Goal: Register for event/course

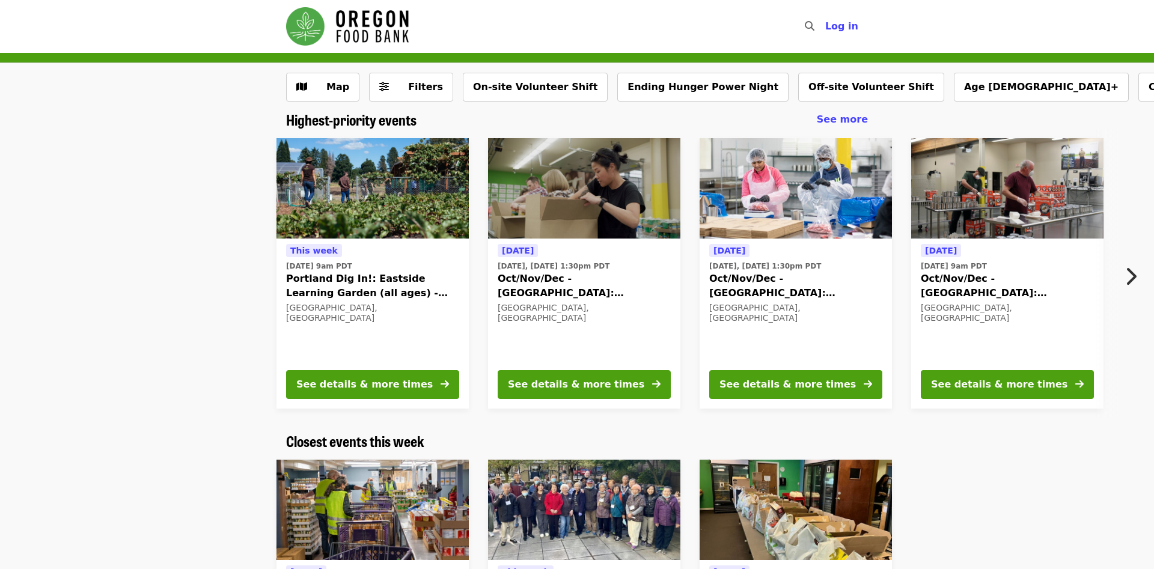
click at [691, 340] on div "Today Today, Oct 7 @ 1:30pm PDT Oct/Nov/Dec - Beaverton: Repack/Sort (age 10+) …" at bounding box center [796, 274] width 212 height 290
click at [705, 38] on nav "Skip to content ​ Log in" at bounding box center [576, 26] width 601 height 53
click at [204, 256] on div "This week Tue, Oct 14 @ 9am PDT Portland Dig In!: Eastside Learning Garden (all…" at bounding box center [572, 274] width 1072 height 290
click at [876, 420] on div "Highest-priority events See more This week Tue, Oct 14 @ 9am PDT Portland Dig I…" at bounding box center [577, 272] width 1154 height 322
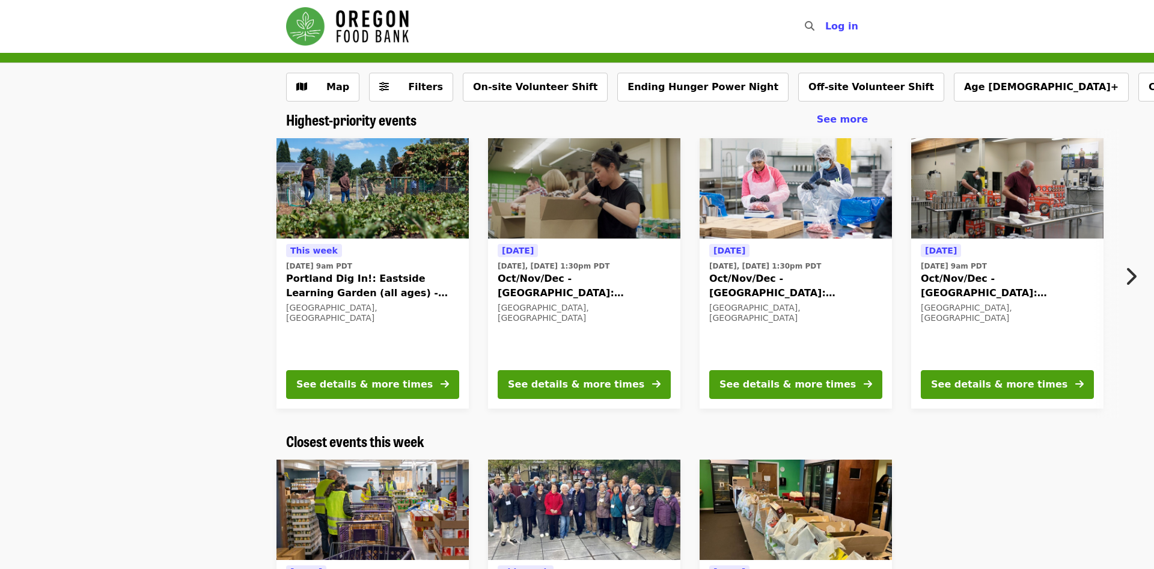
click at [483, 329] on div "Today Today, Oct 7 @ 1:30pm PDT Oct/Nov/Dec - Portland: Repack/Sort (age 8+) Po…" at bounding box center [584, 274] width 212 height 290
click at [943, 325] on div "Tomorrow Wed, Oct 8 @ 9am PDT Oct/Nov/Dec - Portland: Repack/Sort (age 16+) Por…" at bounding box center [1007, 301] width 173 height 117
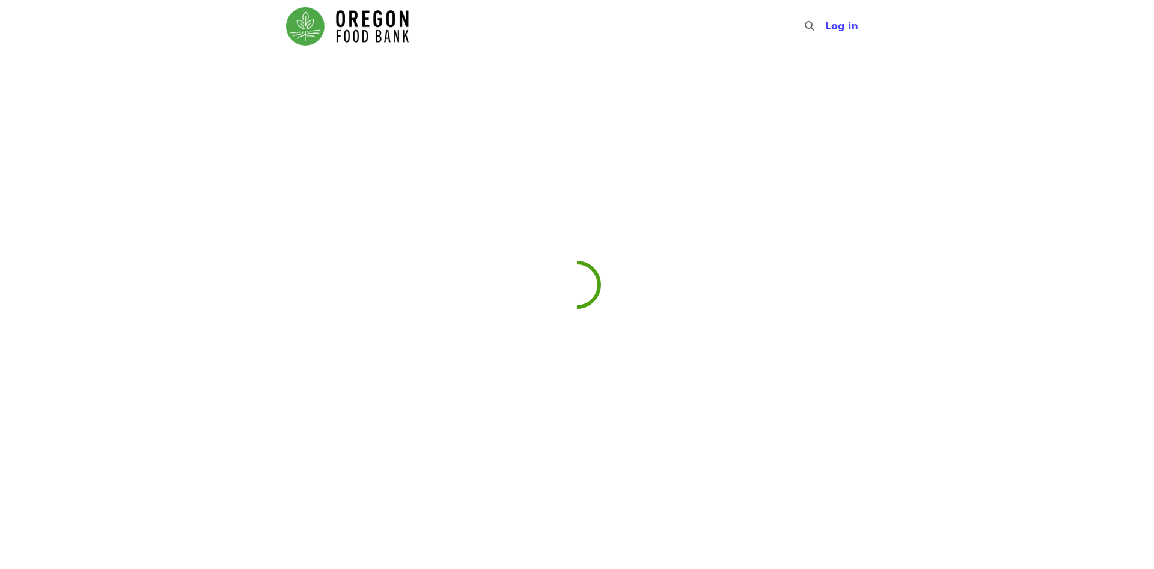
click at [943, 325] on div at bounding box center [577, 351] width 1154 height 569
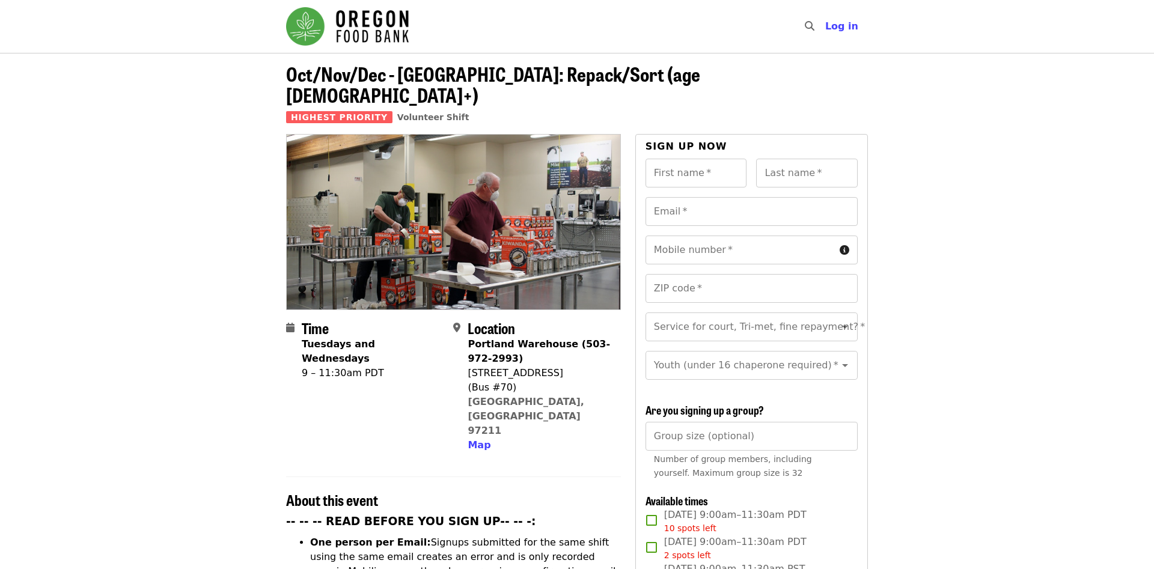
click at [154, 82] on header "Oct/Nov/Dec - Portland: Repack/Sort (age 16+) Highest Priority Volunteer Shift" at bounding box center [577, 93] width 1154 height 81
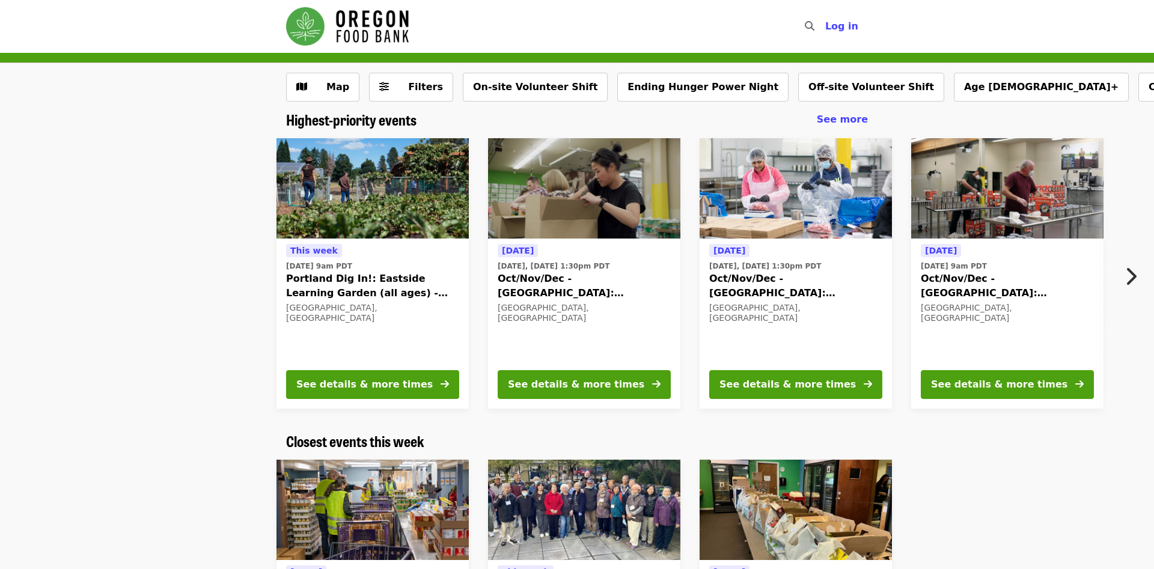
click at [150, 138] on div "This week Tue, Oct 14 @ 9am PDT Portland Dig In!: Eastside Learning Garden (all…" at bounding box center [572, 274] width 1072 height 290
click at [870, 388] on icon "arrow-right icon" at bounding box center [868, 384] width 8 height 11
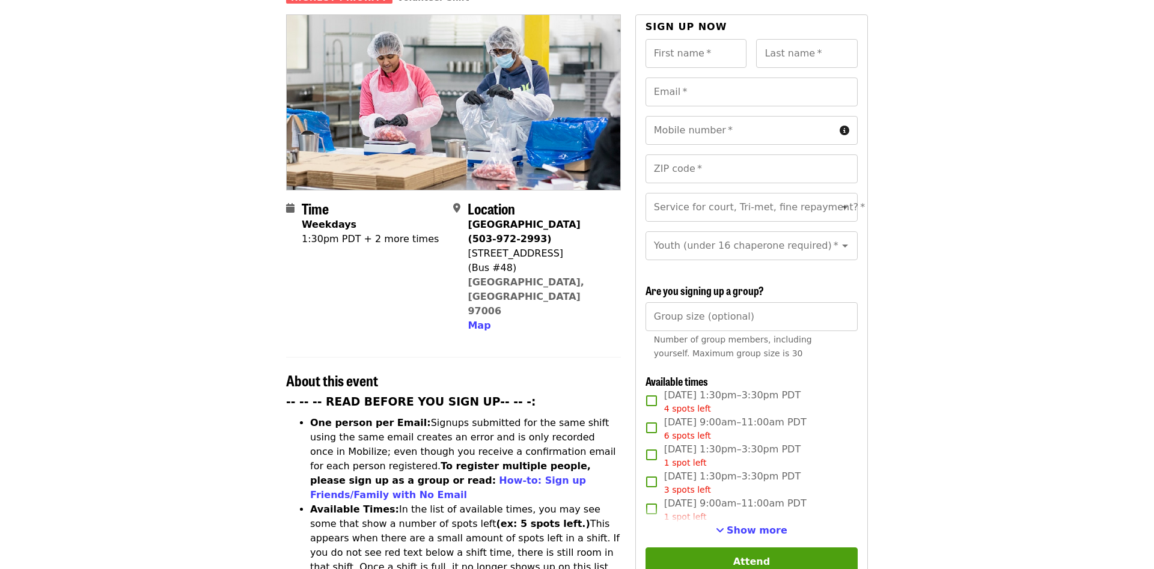
scroll to position [123, 0]
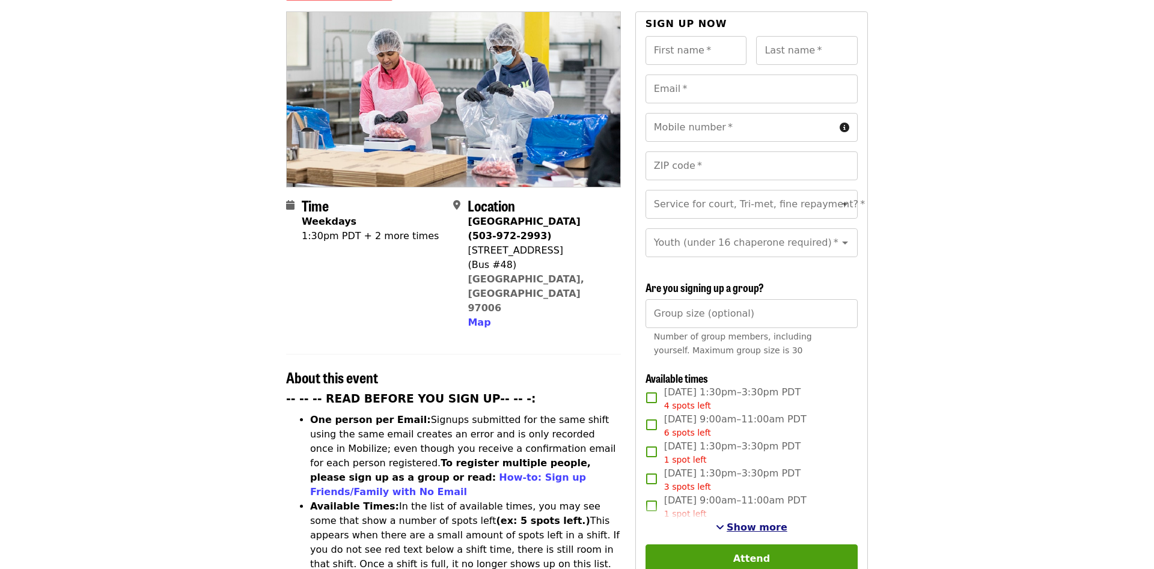
click at [760, 522] on span "Show more" at bounding box center [757, 527] width 61 height 11
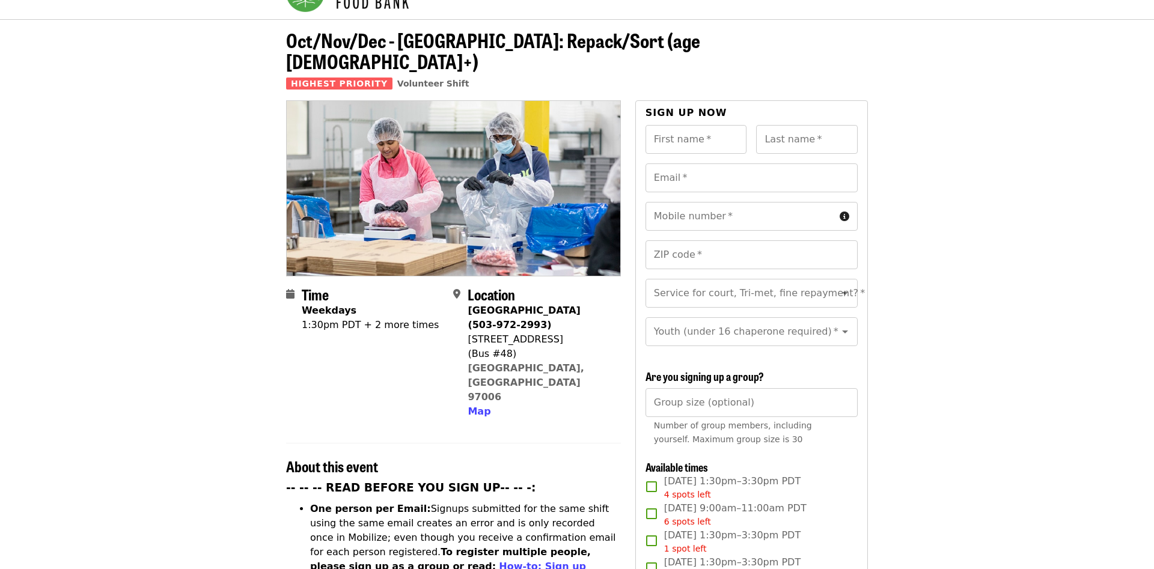
scroll to position [0, 0]
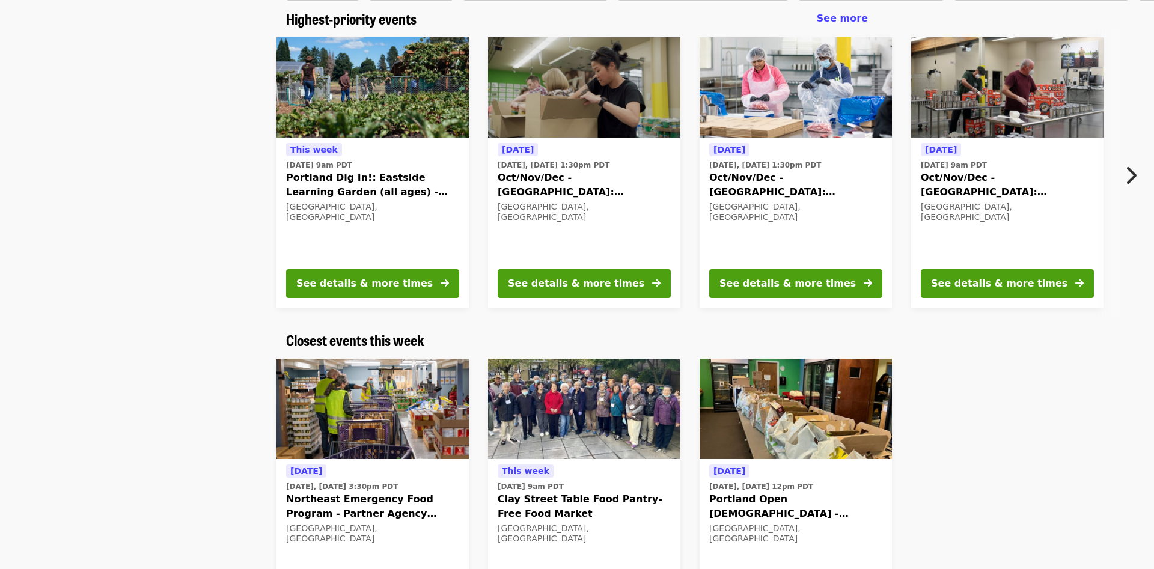
scroll to position [123, 0]
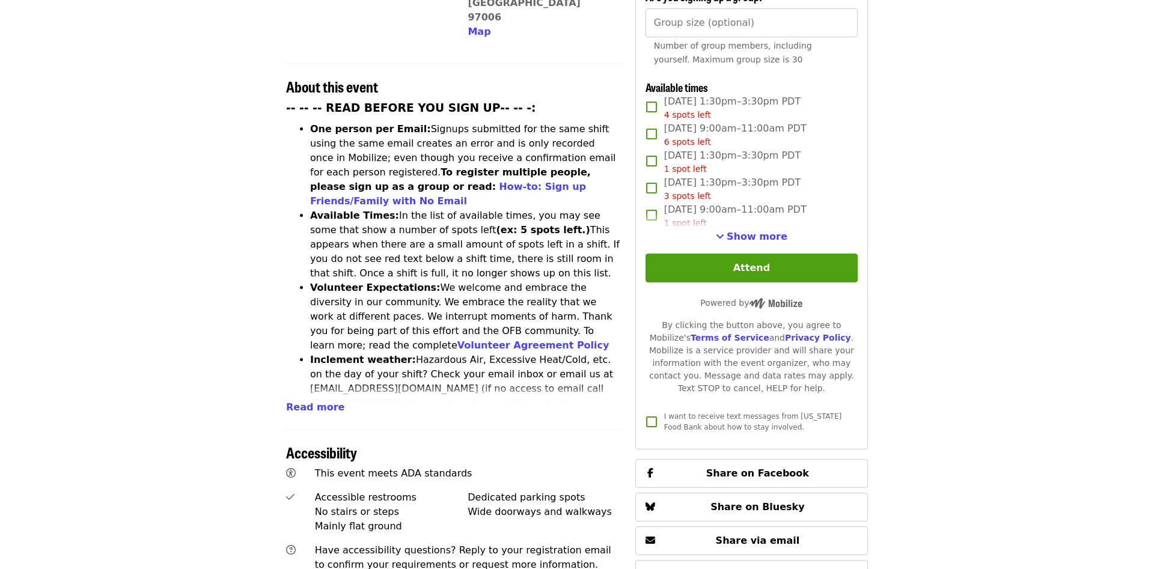
scroll to position [429, 0]
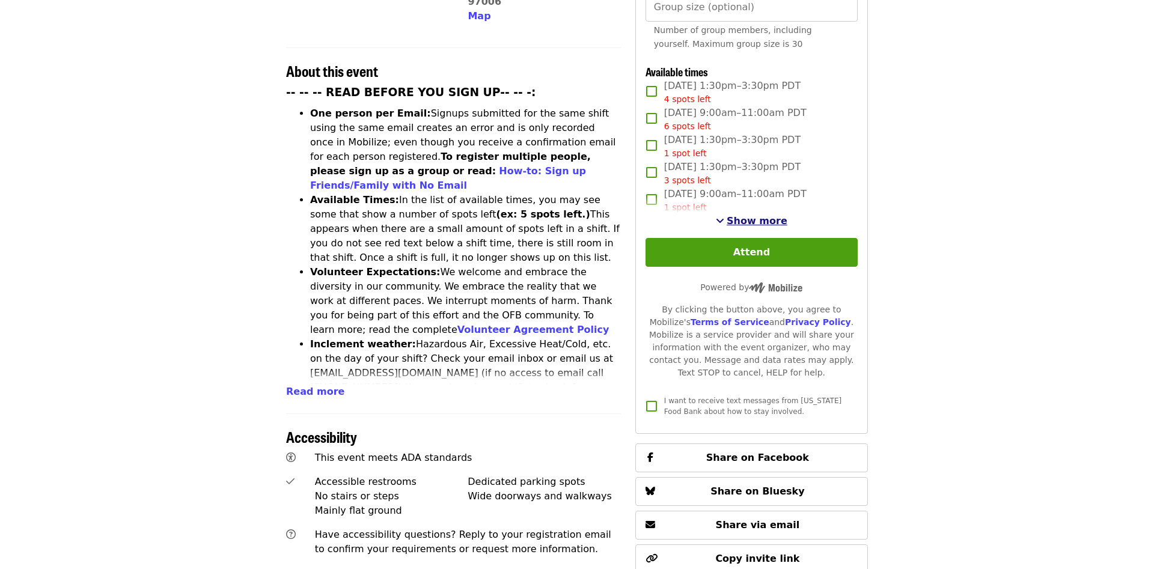
click at [750, 214] on button "Show more" at bounding box center [752, 221] width 72 height 14
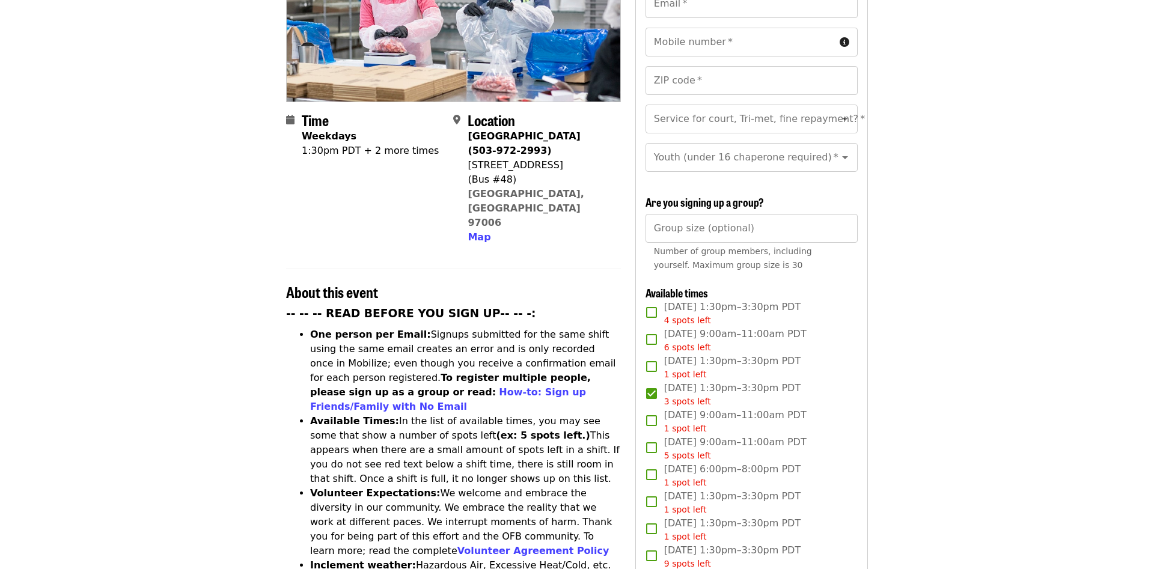
scroll to position [307, 0]
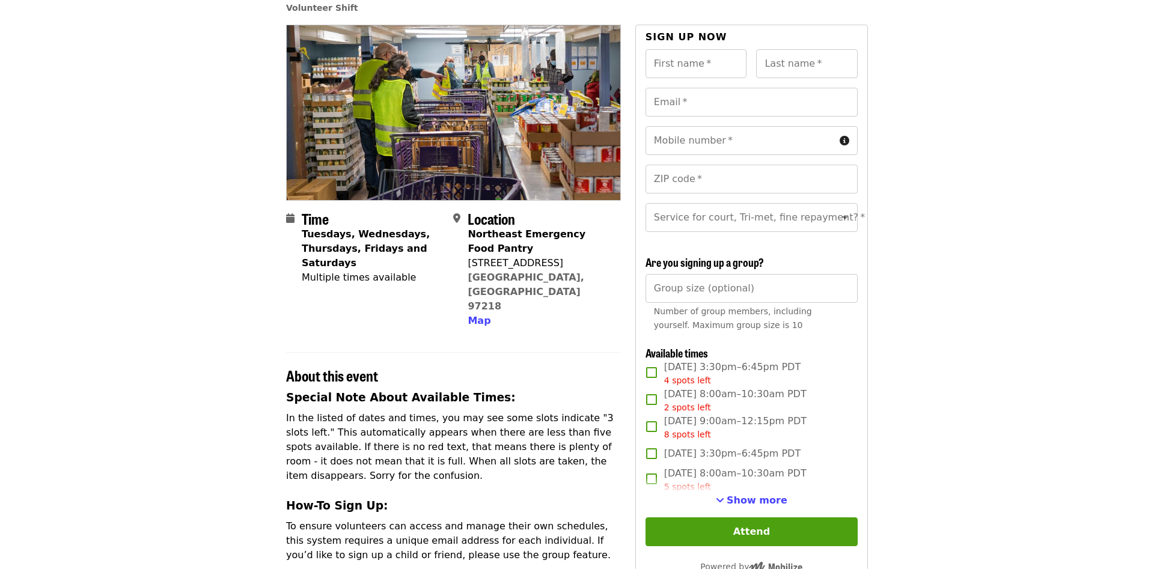
scroll to position [123, 0]
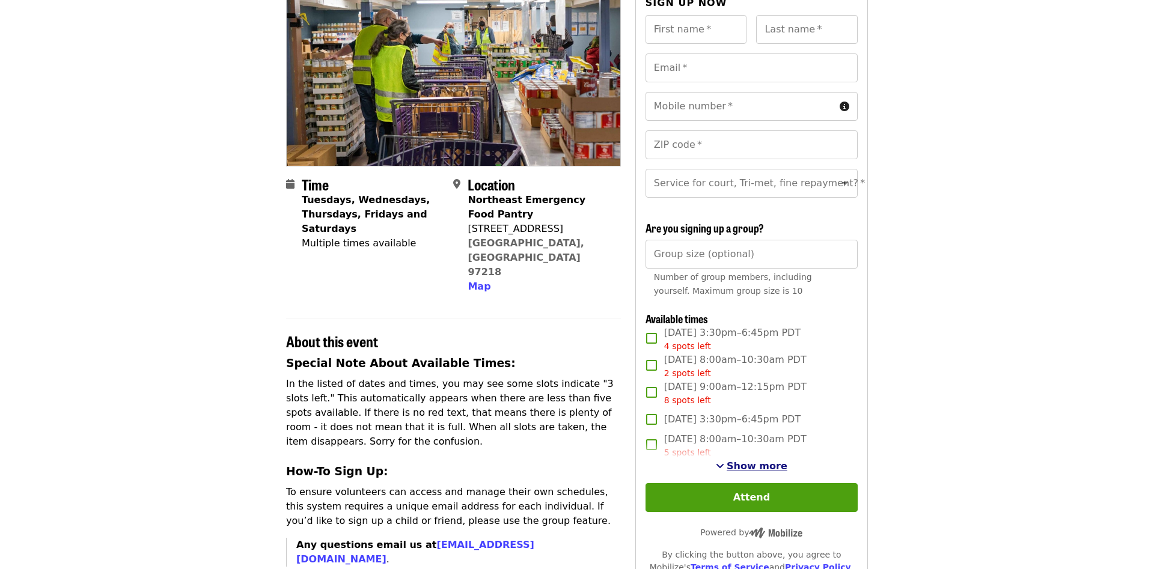
click at [738, 466] on span "Show more" at bounding box center [757, 465] width 61 height 11
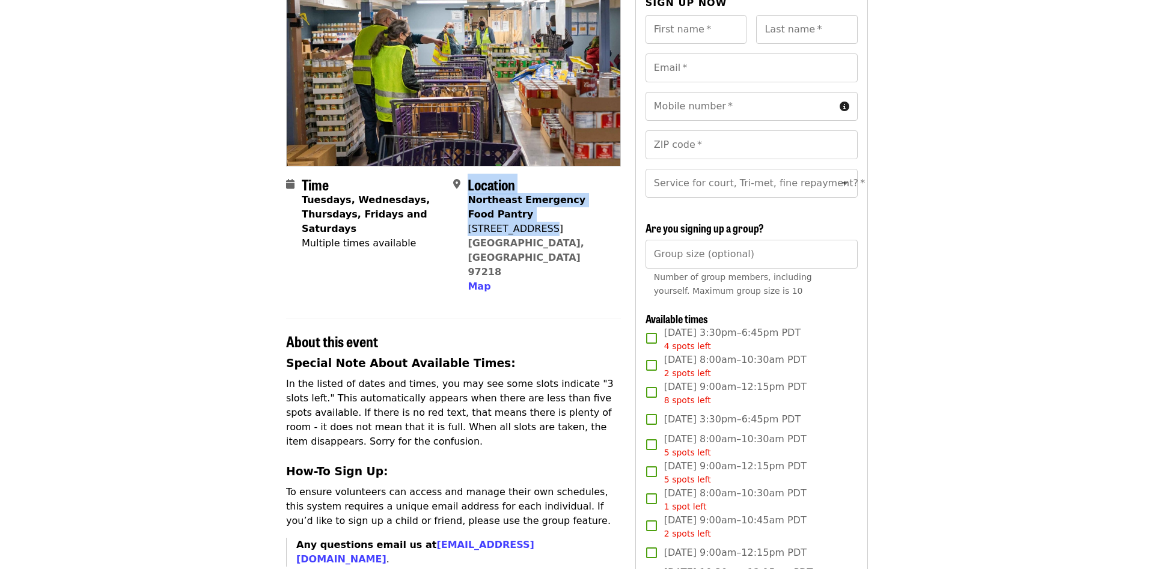
drag, startPoint x: 496, startPoint y: 228, endPoint x: 450, endPoint y: 231, distance: 45.8
click at [450, 231] on section "Time Tuesdays, Wednesdays, Thursdays, Fridays and Saturdays Multiple times avai…" at bounding box center [453, 240] width 335 height 128
click at [424, 254] on div "Time Tuesdays, Wednesdays, Thursdays, Fridays and Saturdays Multiple times avai…" at bounding box center [373, 235] width 142 height 118
drag, startPoint x: 564, startPoint y: 231, endPoint x: 477, endPoint y: 233, distance: 87.2
click at [477, 233] on div "4800 NE 72nd Ave" at bounding box center [539, 229] width 143 height 14
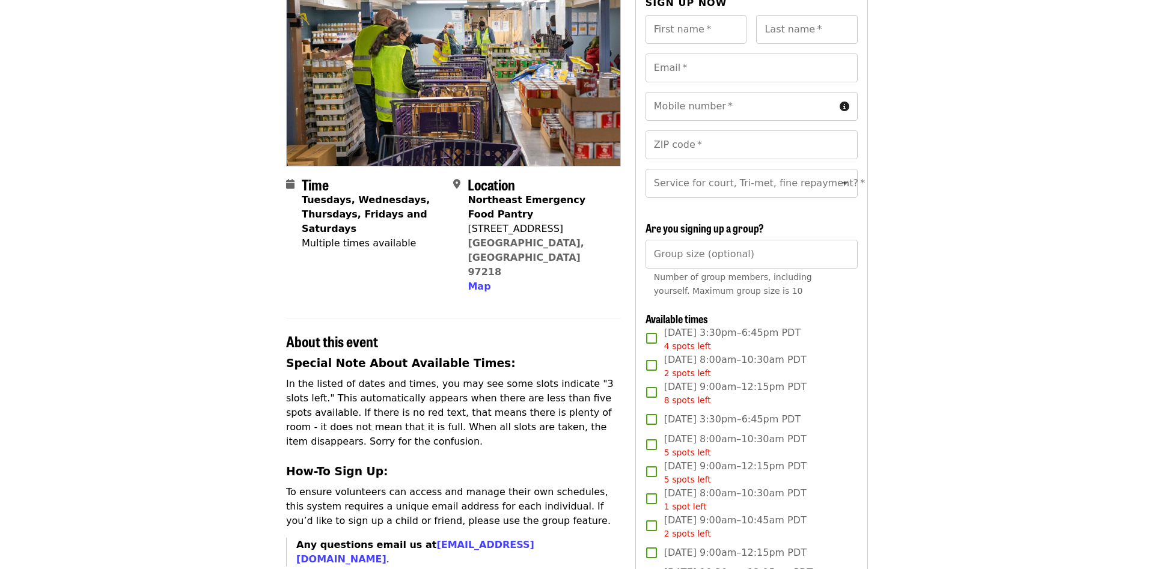
click at [515, 269] on section "Time Tuesdays, Wednesdays, Thursdays, Fridays and Saturdays Multiple times avai…" at bounding box center [453, 240] width 335 height 128
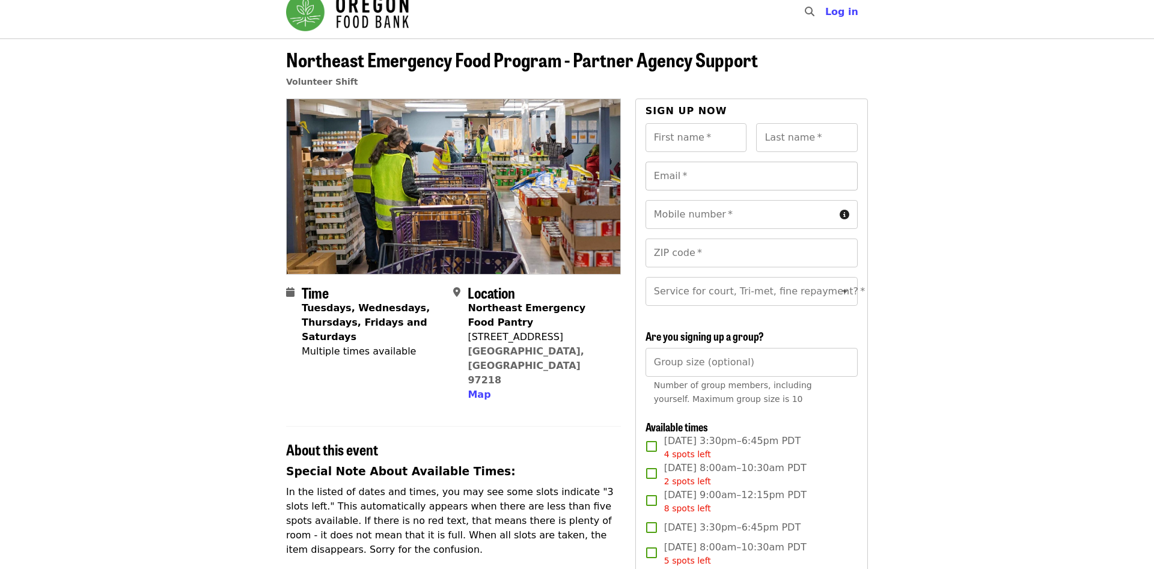
scroll to position [0, 0]
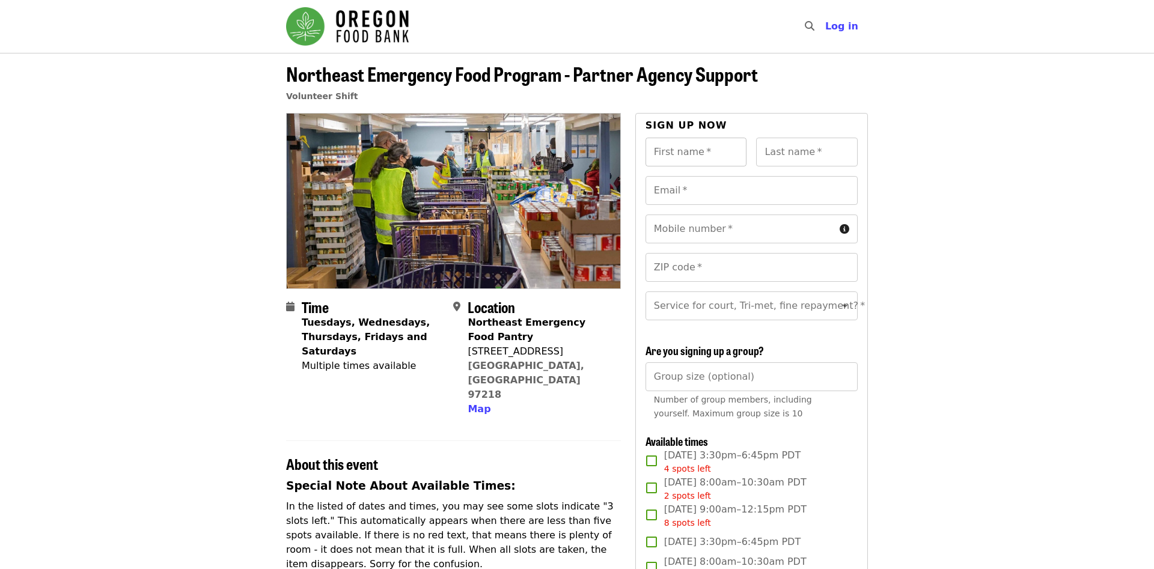
click at [699, 160] on input "First name   *" at bounding box center [697, 152] width 102 height 29
type input "********"
type input "**********"
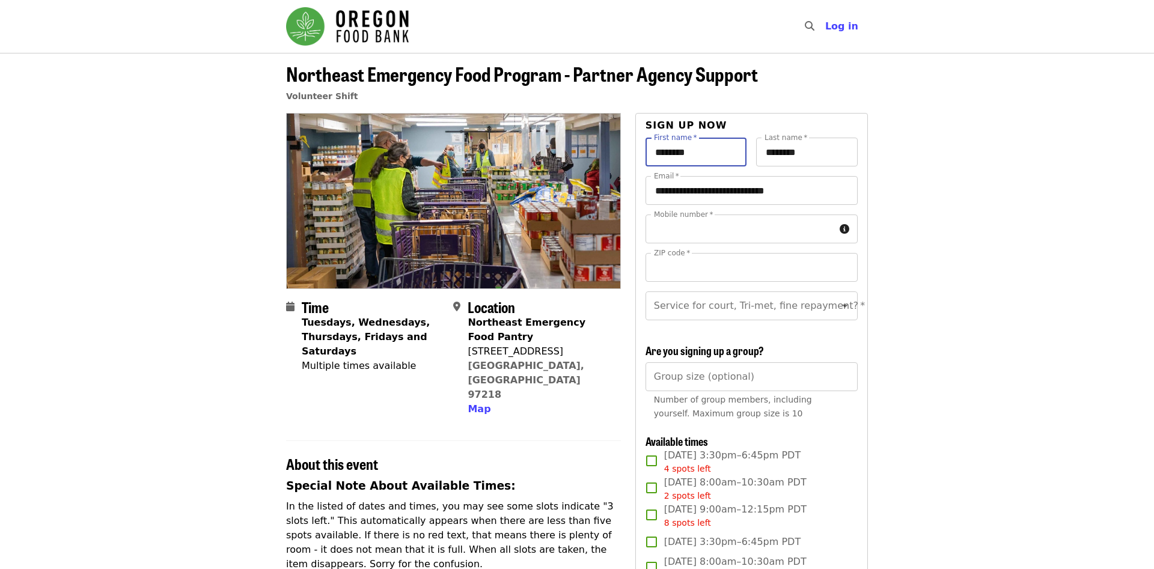
type input "**********"
type input "*****"
click at [796, 305] on input "Service for court, Tri-met, fine repayment?   *" at bounding box center [736, 306] width 163 height 23
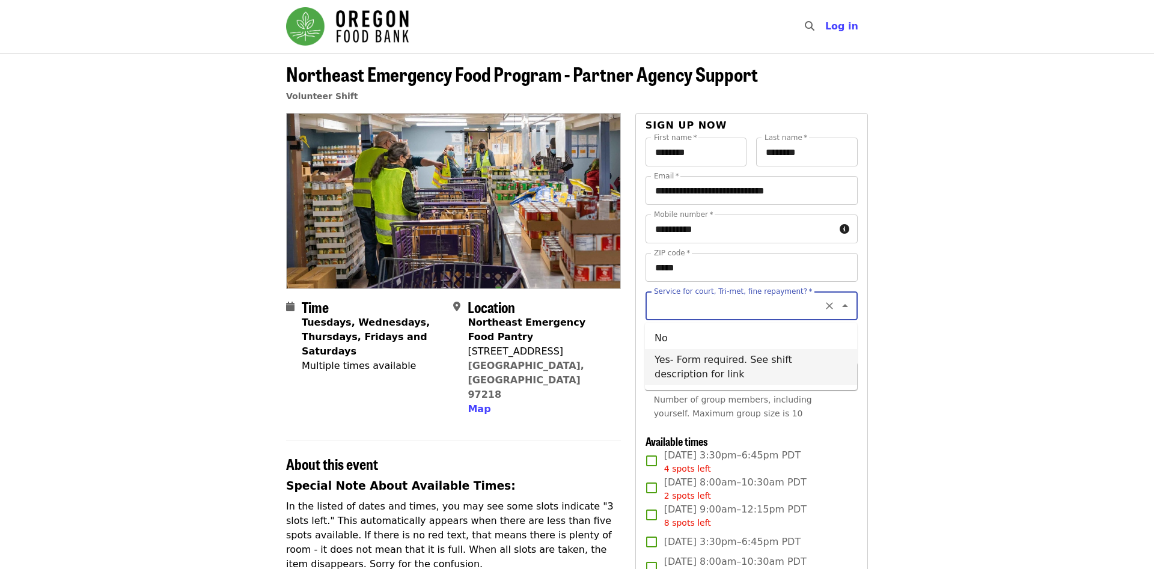
click at [721, 359] on li "Yes- Form required. See shift description for link" at bounding box center [751, 367] width 212 height 36
type input "**********"
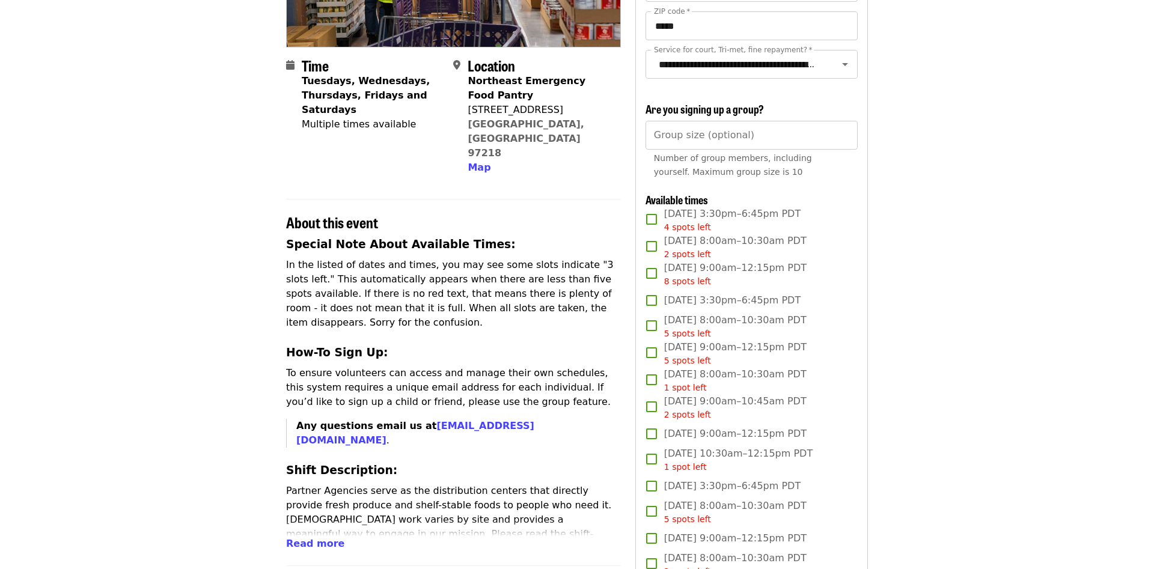
scroll to position [242, 0]
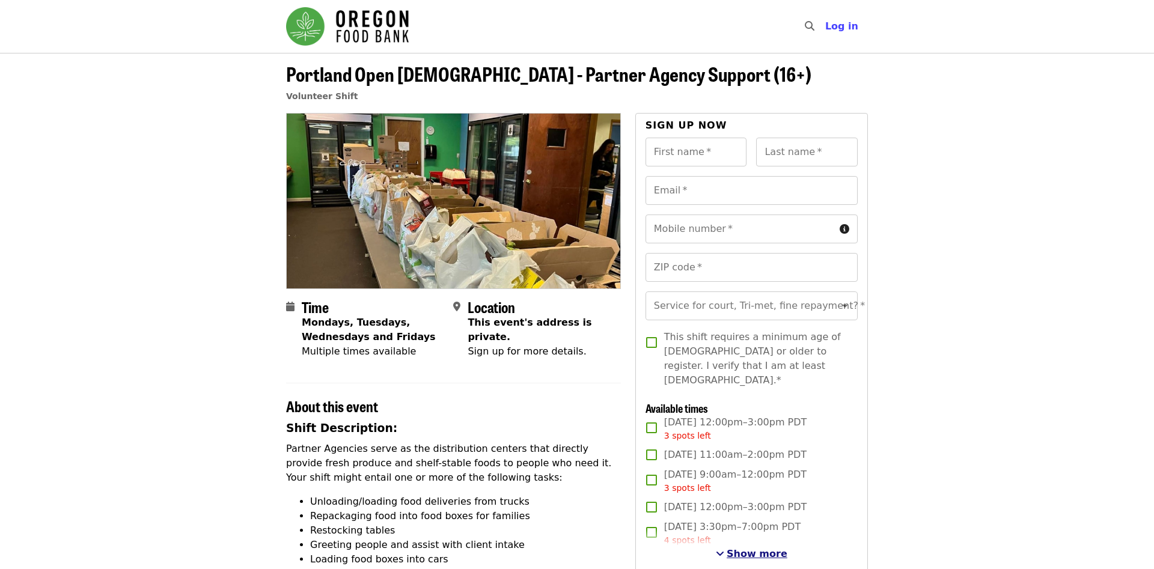
click at [742, 548] on span "Show more" at bounding box center [757, 553] width 61 height 11
click at [813, 316] on input "Service for court, Tri-met, fine repayment?   *" at bounding box center [736, 306] width 163 height 23
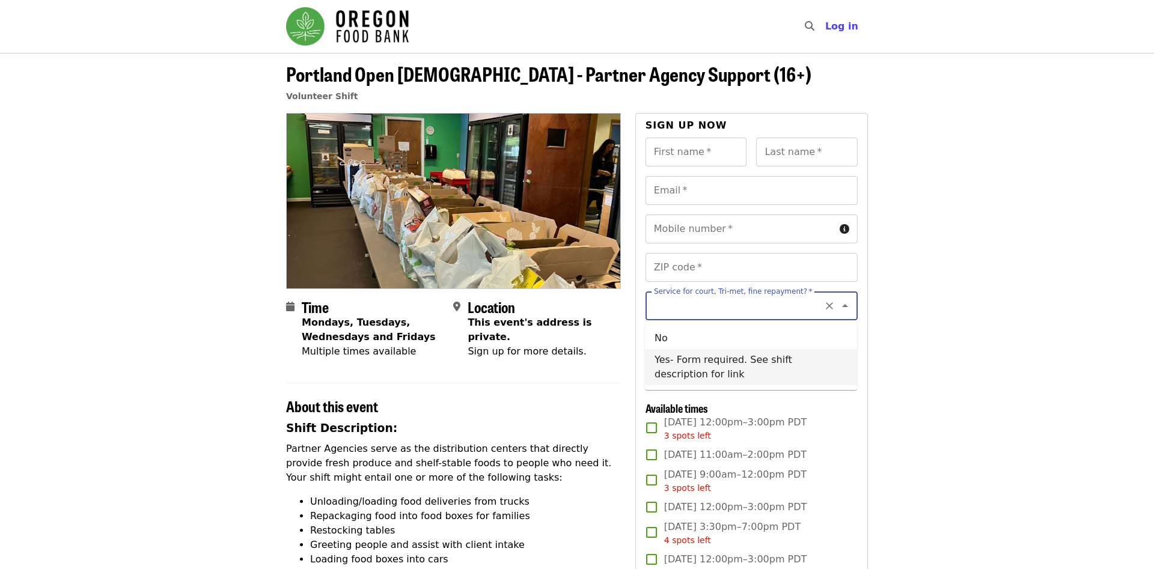
click at [817, 364] on li "Yes- Form required. See shift description for link" at bounding box center [751, 367] width 212 height 36
type input "**********"
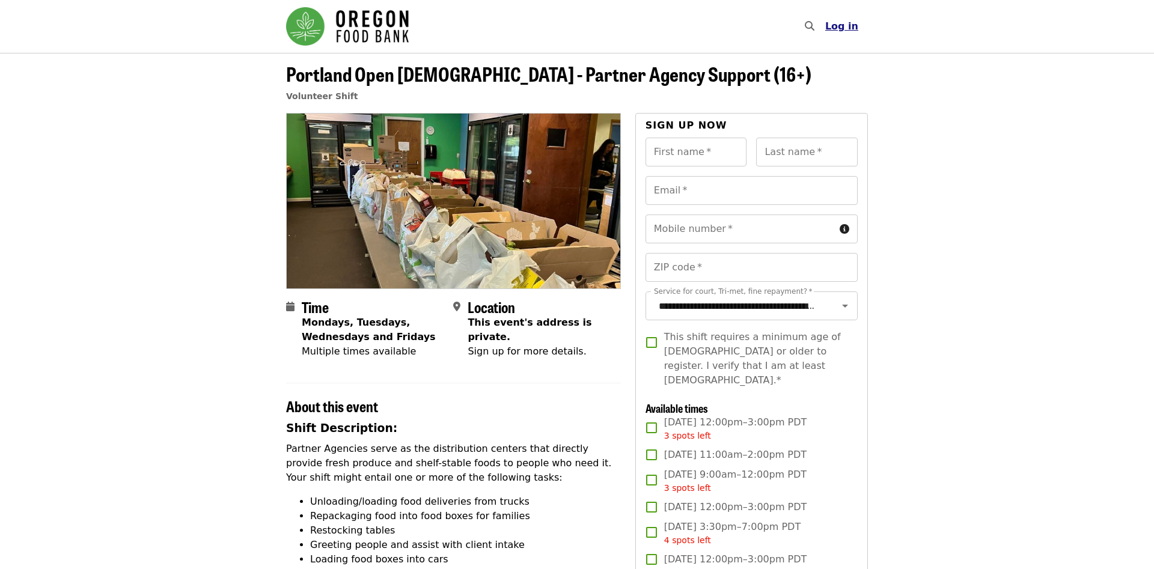
click at [852, 29] on span "Log in" at bounding box center [841, 25] width 33 height 11
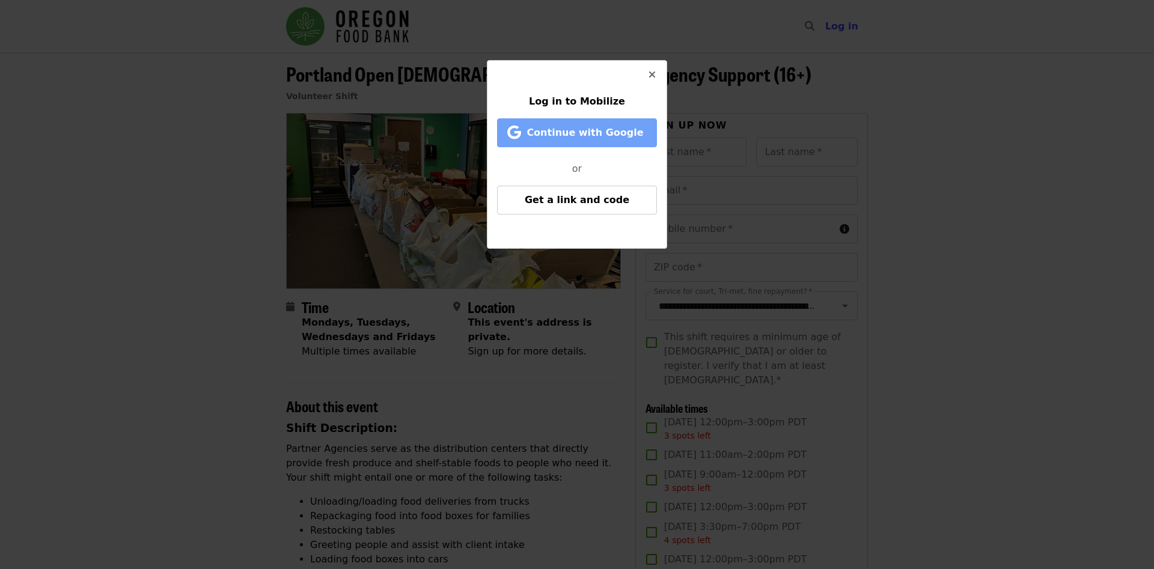
click at [613, 123] on button "Continue with Google" at bounding box center [577, 132] width 160 height 29
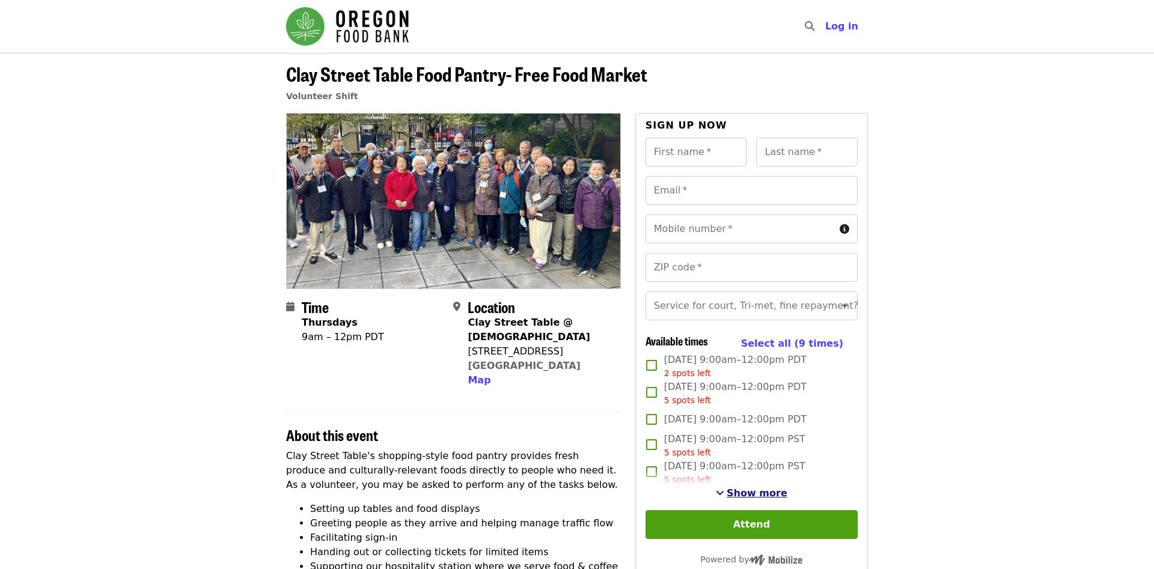
click at [773, 490] on span "Show more" at bounding box center [757, 492] width 61 height 11
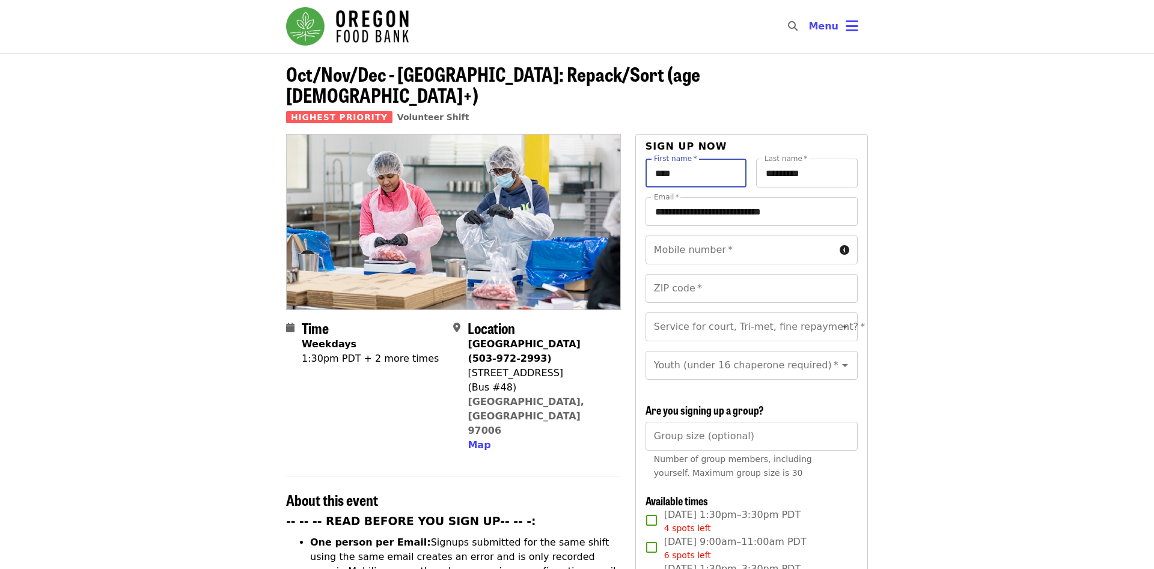
click at [693, 159] on input "****" at bounding box center [697, 173] width 102 height 29
click at [692, 159] on input "****" at bounding box center [697, 173] width 102 height 29
drag, startPoint x: 839, startPoint y: 153, endPoint x: 591, endPoint y: 152, distance: 247.6
click at [756, 159] on input "*********" at bounding box center [807, 173] width 102 height 29
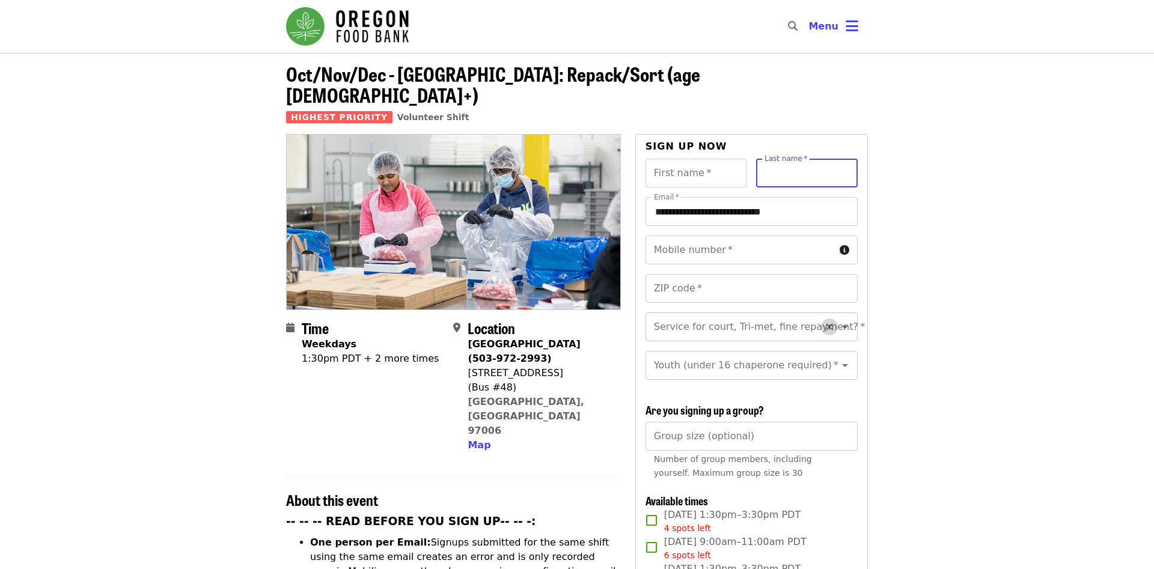
click at [826, 321] on icon "Clear" at bounding box center [829, 327] width 12 height 12
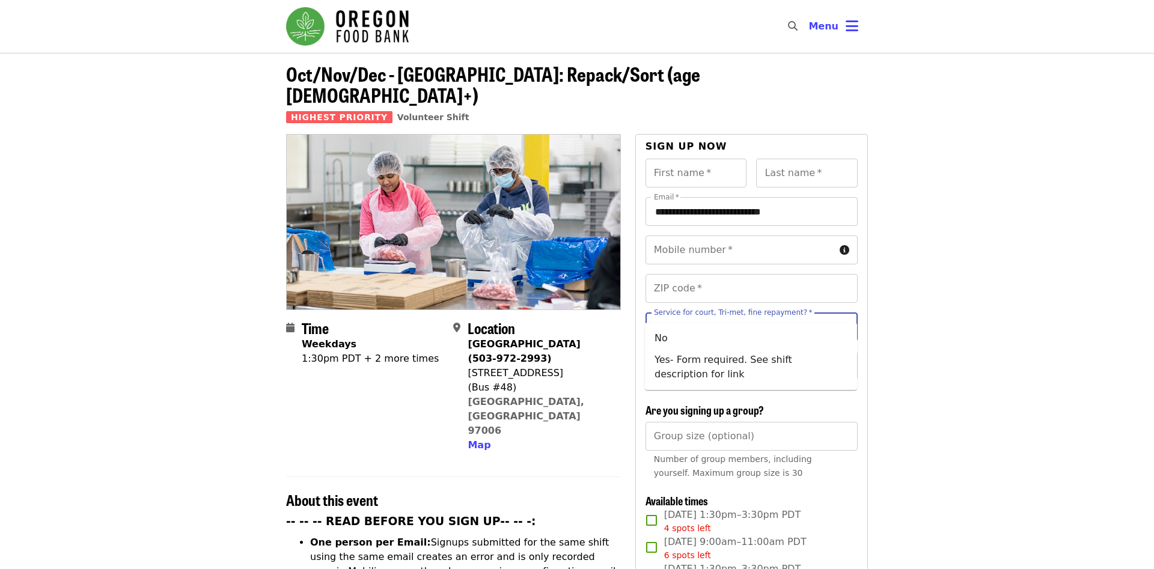
click at [801, 316] on input "Service for court, Tri-met, fine repayment?   *" at bounding box center [736, 327] width 163 height 23
click at [750, 356] on li "Yes- Form required. See shift description for link" at bounding box center [751, 367] width 212 height 36
type input "**********"
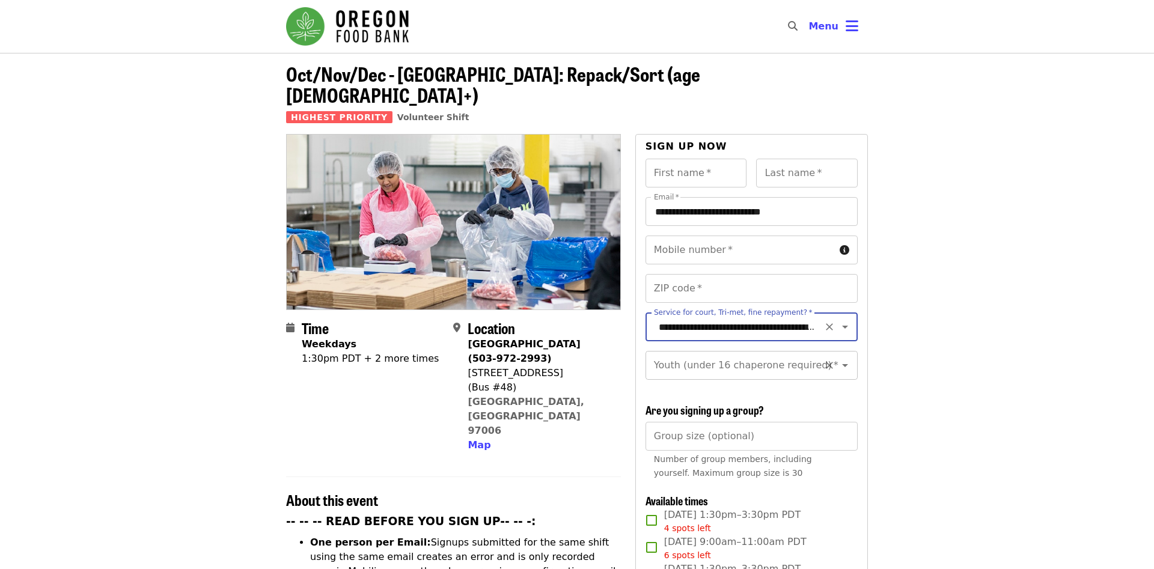
click at [781, 354] on input "Youth (under 16 chaperone required)   *" at bounding box center [736, 365] width 163 height 23
click at [699, 379] on li "16 and older" at bounding box center [751, 377] width 212 height 22
type input "**********"
click at [798, 422] on input "Group size (optional)" at bounding box center [752, 436] width 212 height 29
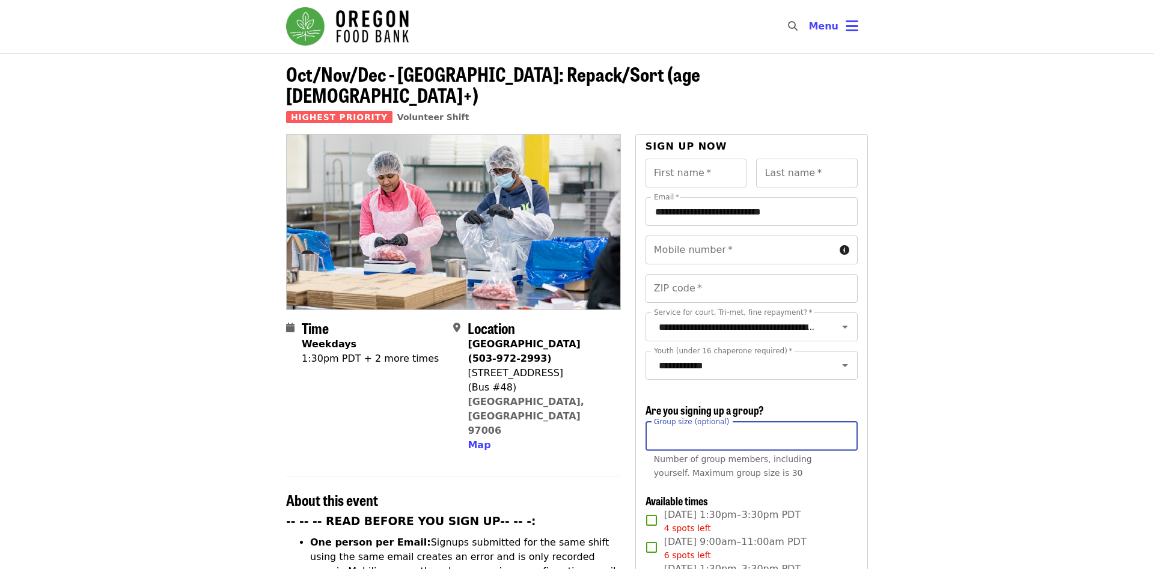
click at [797, 422] on input "Group size (optional)" at bounding box center [752, 436] width 212 height 29
click at [695, 164] on input "First name   *" at bounding box center [697, 173] width 102 height 29
click at [698, 160] on input "First name   *" at bounding box center [697, 173] width 102 height 29
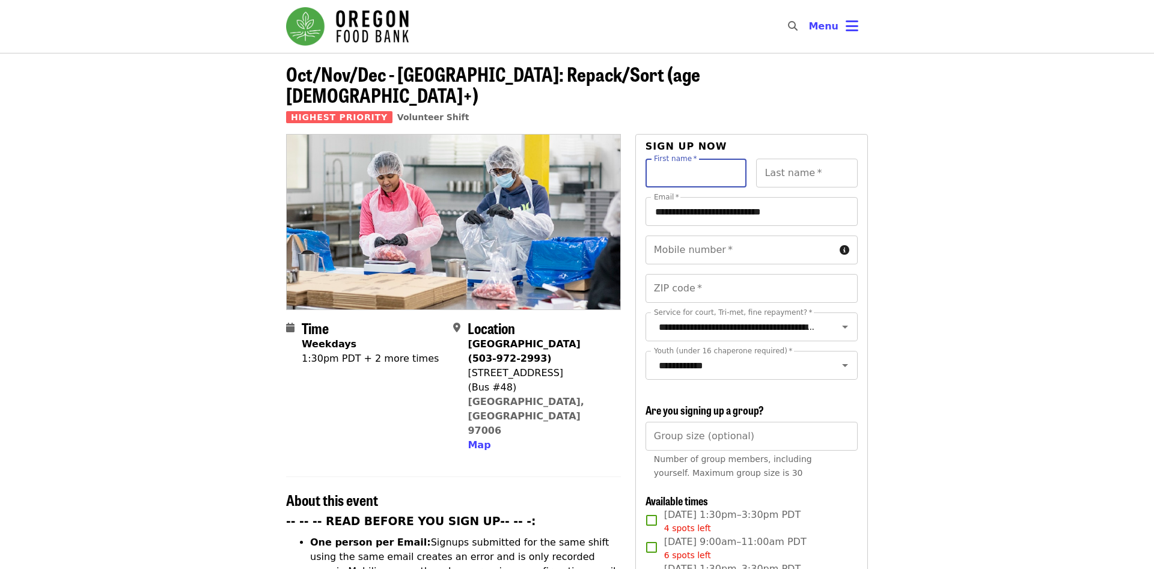
click at [699, 160] on input "First name   *" at bounding box center [697, 173] width 102 height 29
type input "********"
type input "**********"
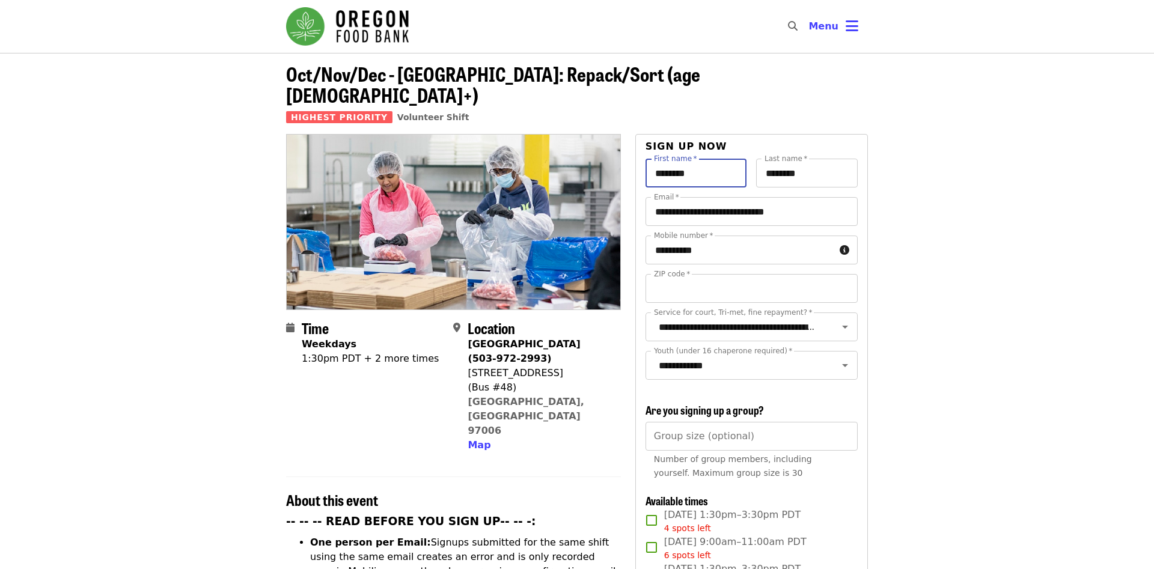
type input "*****"
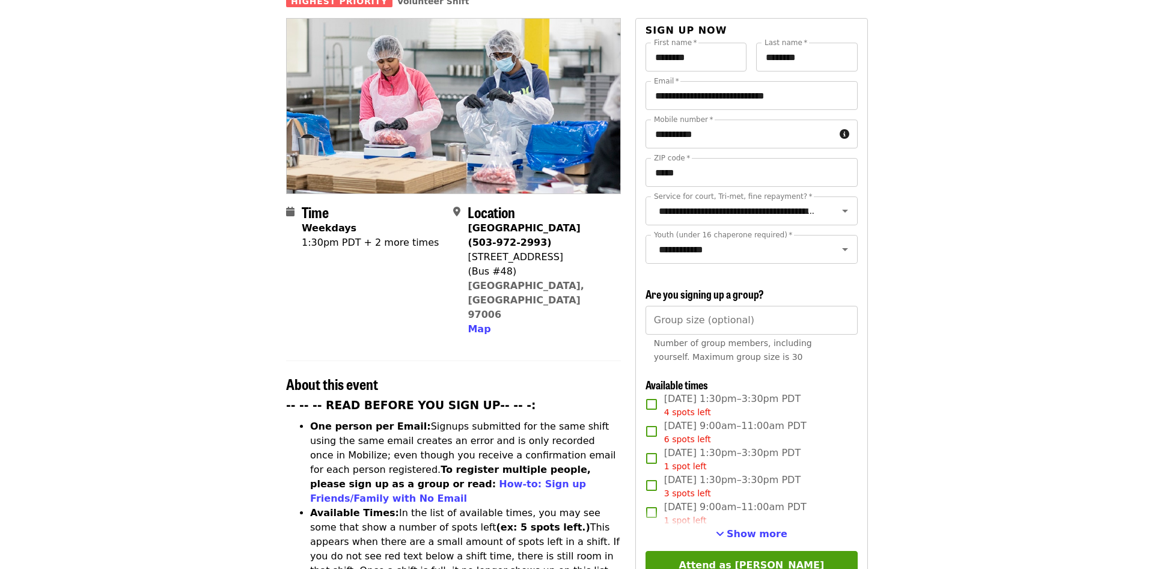
scroll to position [184, 0]
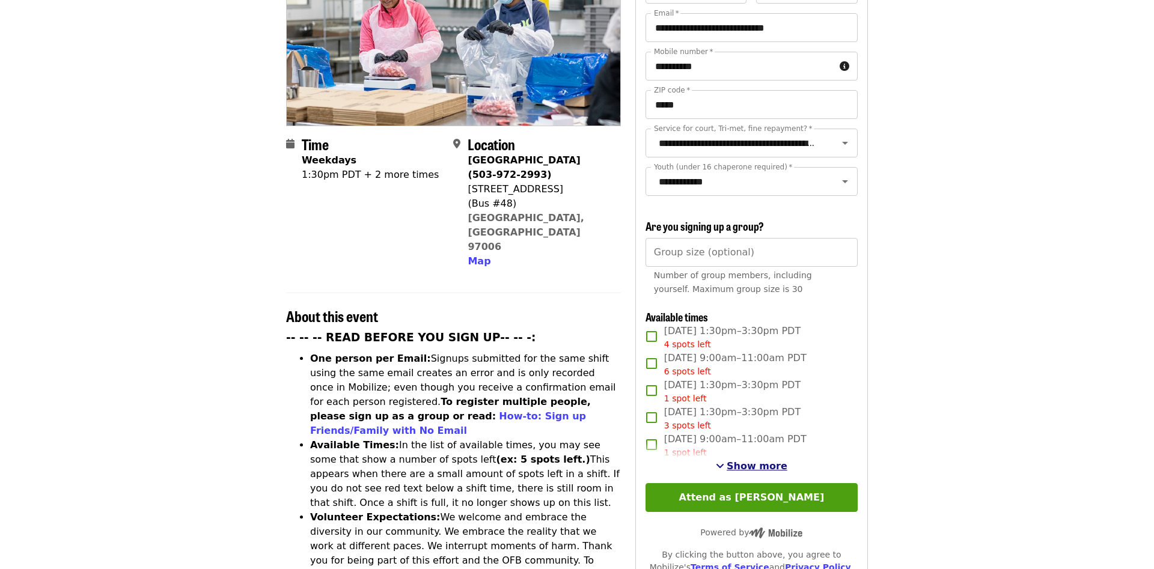
click at [731, 459] on button "Show more" at bounding box center [752, 466] width 72 height 14
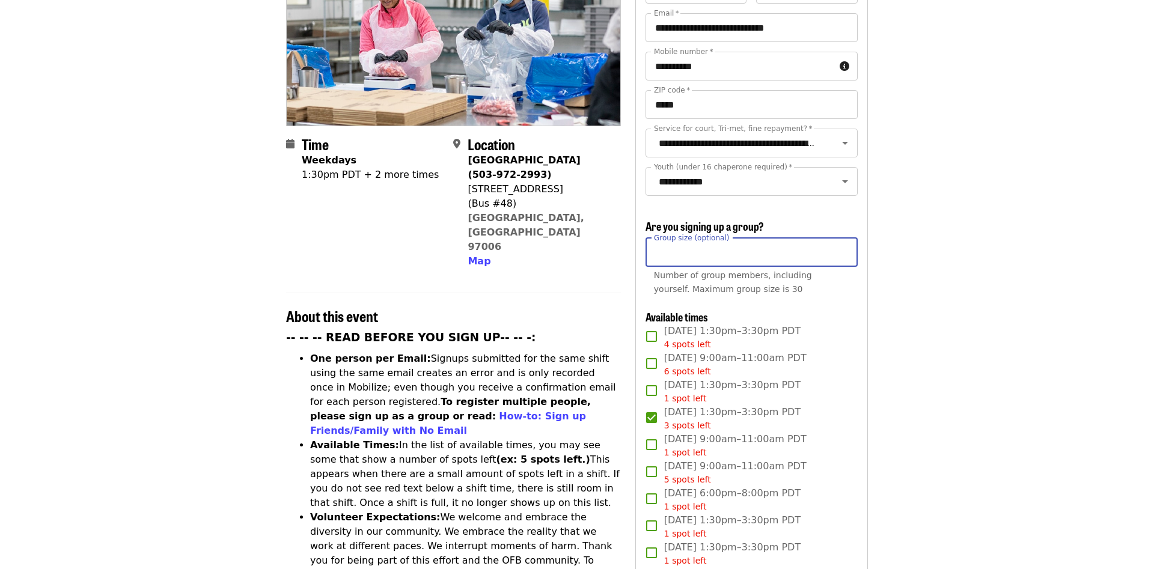
click at [792, 238] on input "Group size (optional)" at bounding box center [752, 252] width 212 height 29
type input "*"
click at [686, 238] on input "*" at bounding box center [752, 252] width 212 height 29
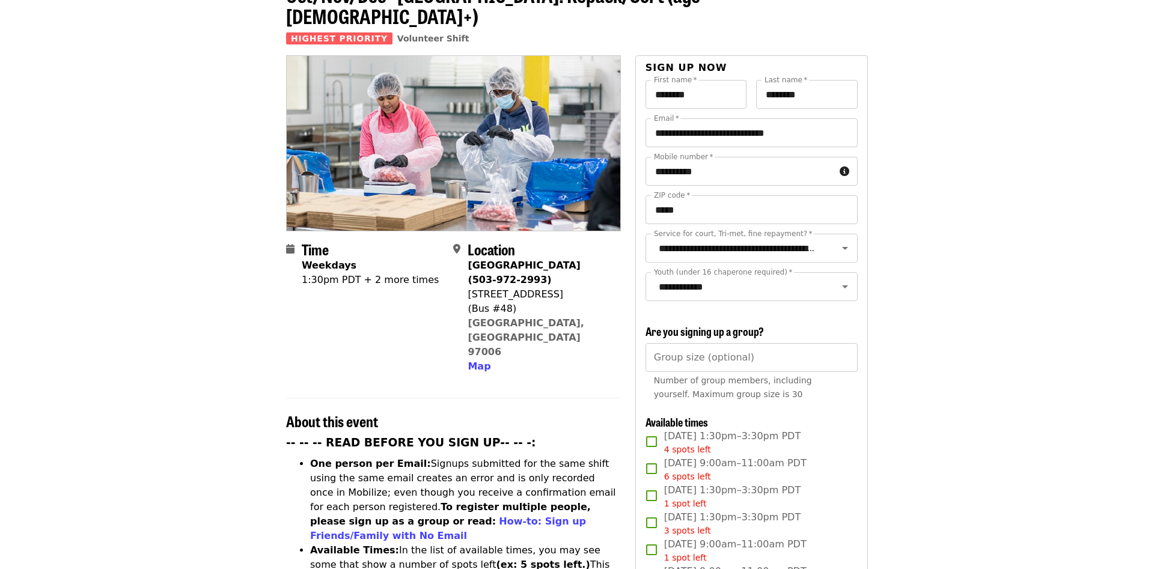
scroll to position [123, 0]
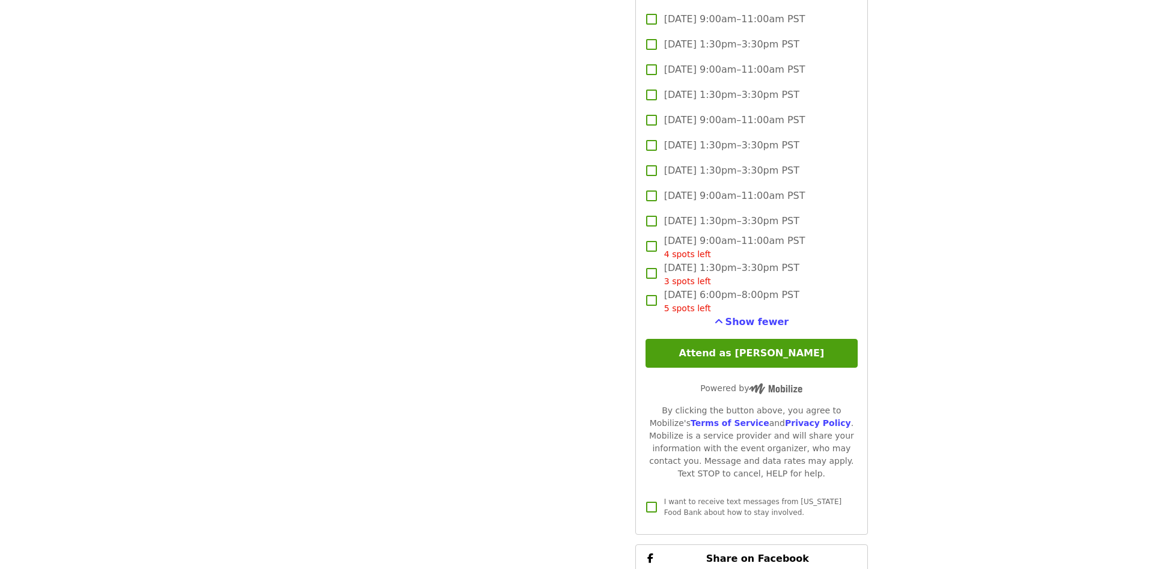
scroll to position [1594, 0]
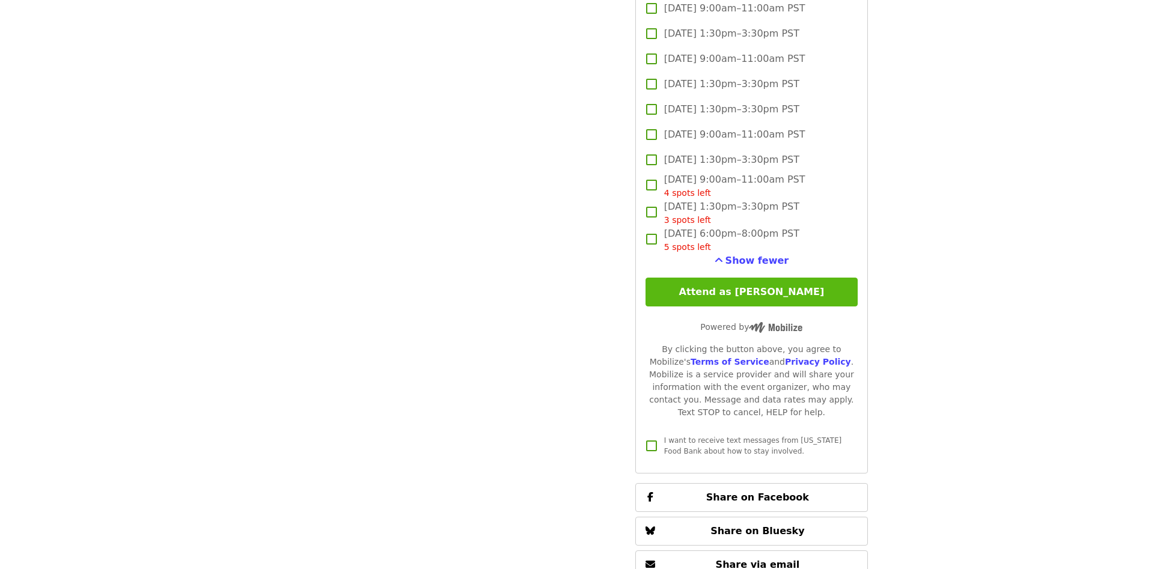
click at [762, 278] on button "Attend as Gilberto" at bounding box center [752, 292] width 212 height 29
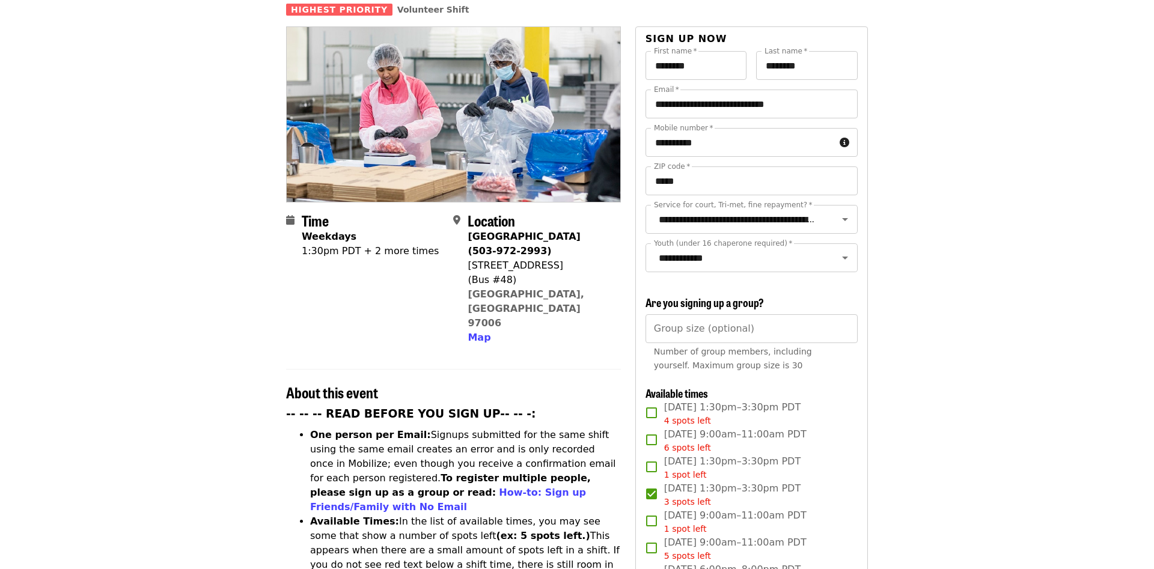
scroll to position [0, 0]
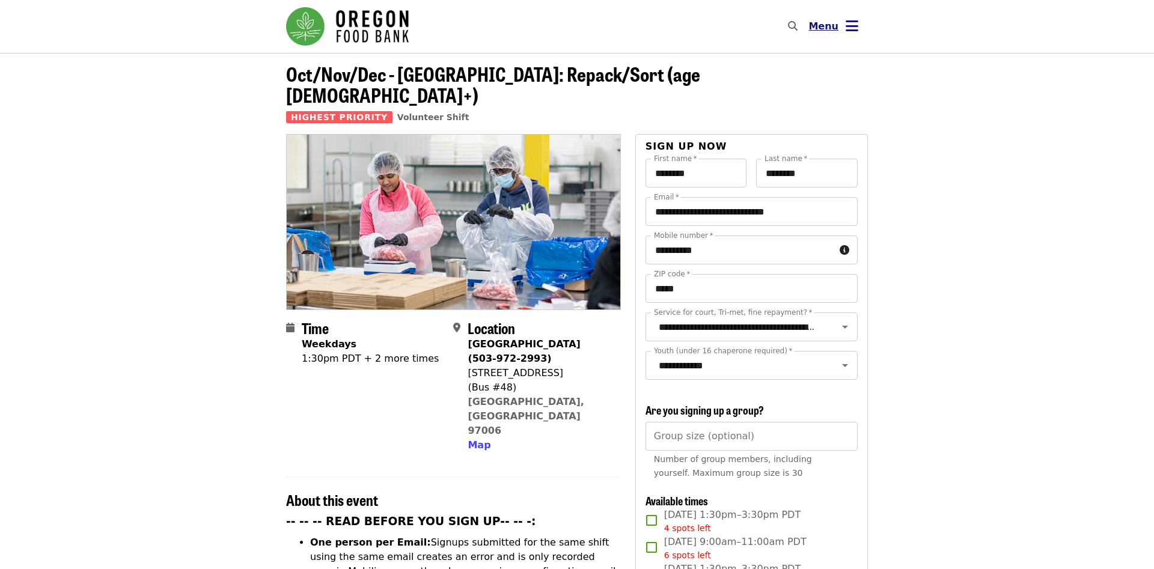
click at [849, 26] on icon "bars icon" at bounding box center [852, 25] width 13 height 17
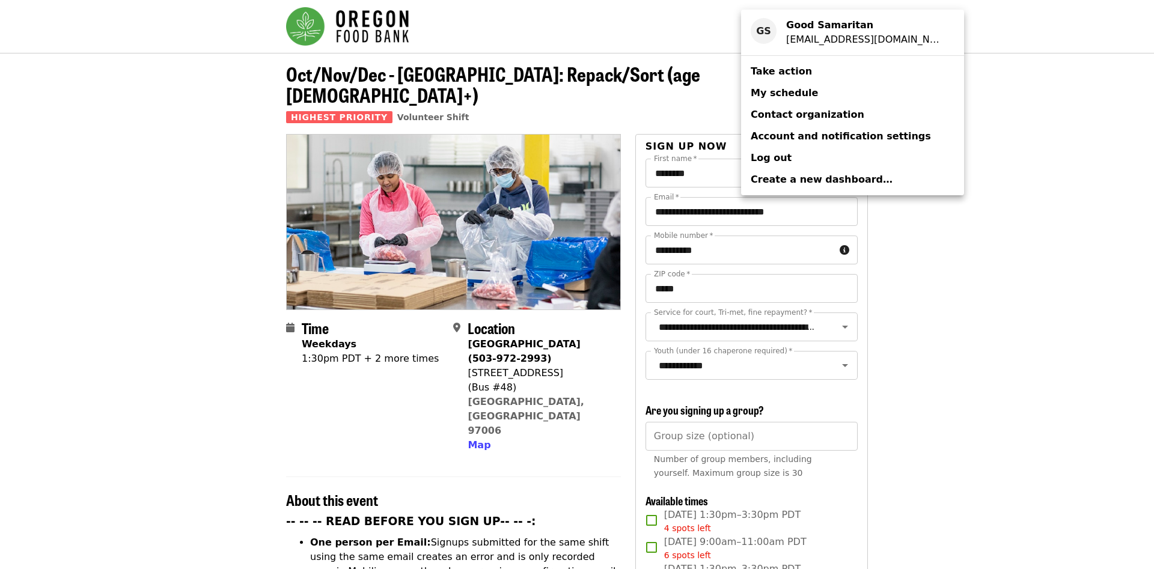
click at [773, 91] on span "My schedule" at bounding box center [784, 92] width 67 height 11
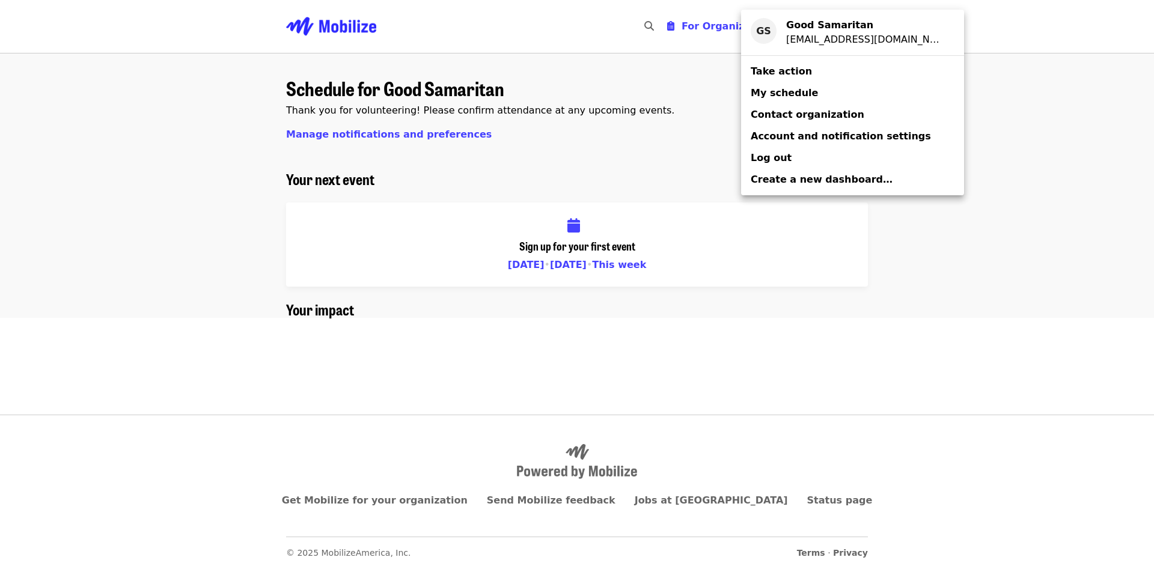
click at [251, 194] on div "Account menu" at bounding box center [577, 284] width 1154 height 569
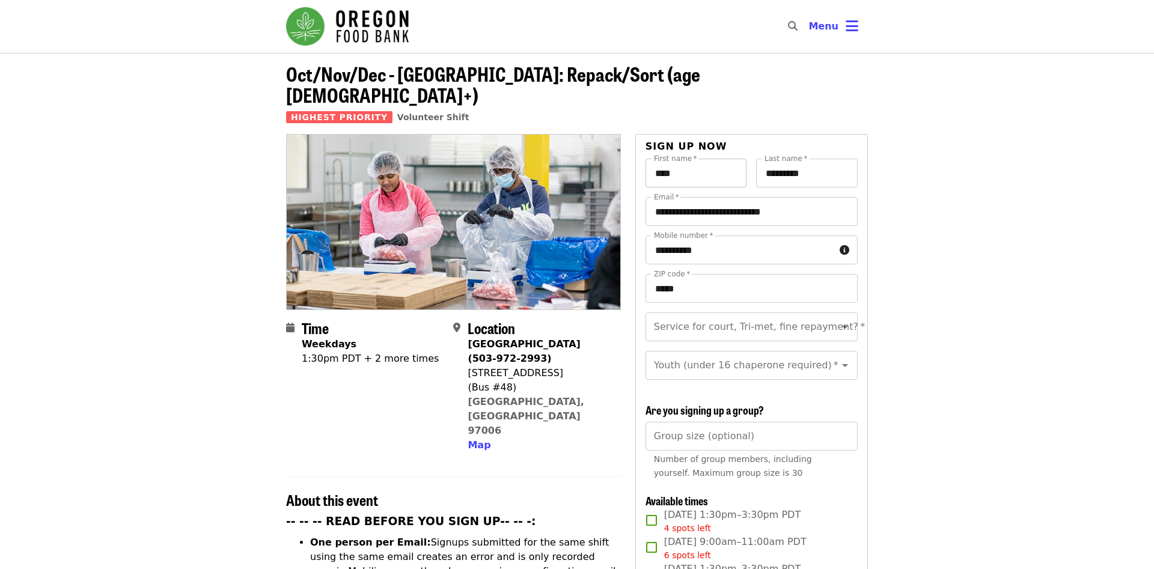
click at [691, 159] on input "****" at bounding box center [697, 173] width 102 height 29
type input "********"
type input "**********"
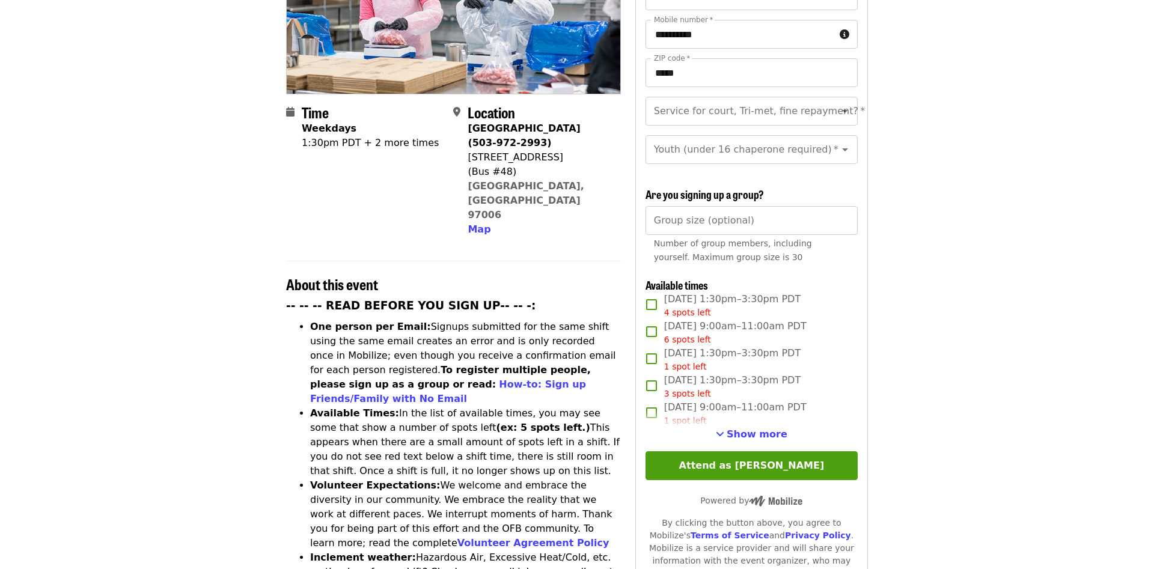
scroll to position [245, 0]
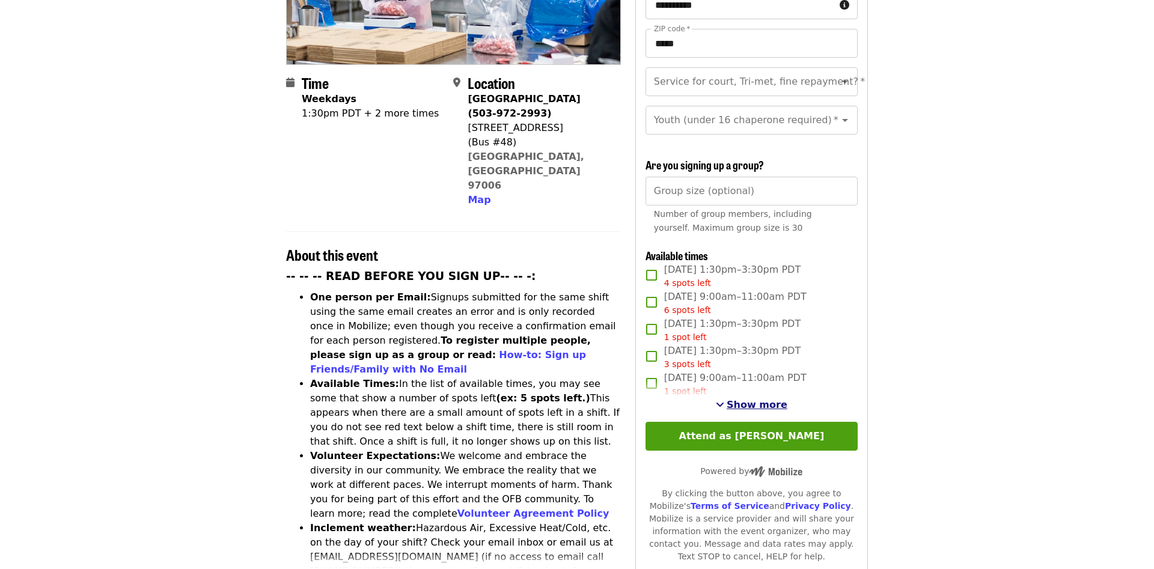
click at [758, 399] on span "Show more" at bounding box center [757, 404] width 61 height 11
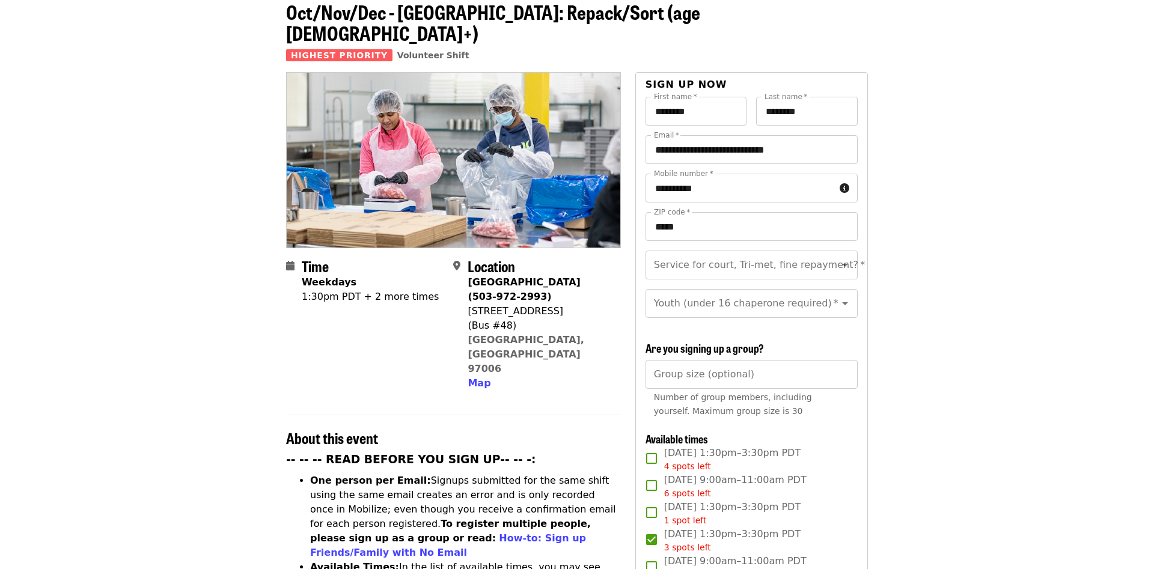
scroll to position [61, 0]
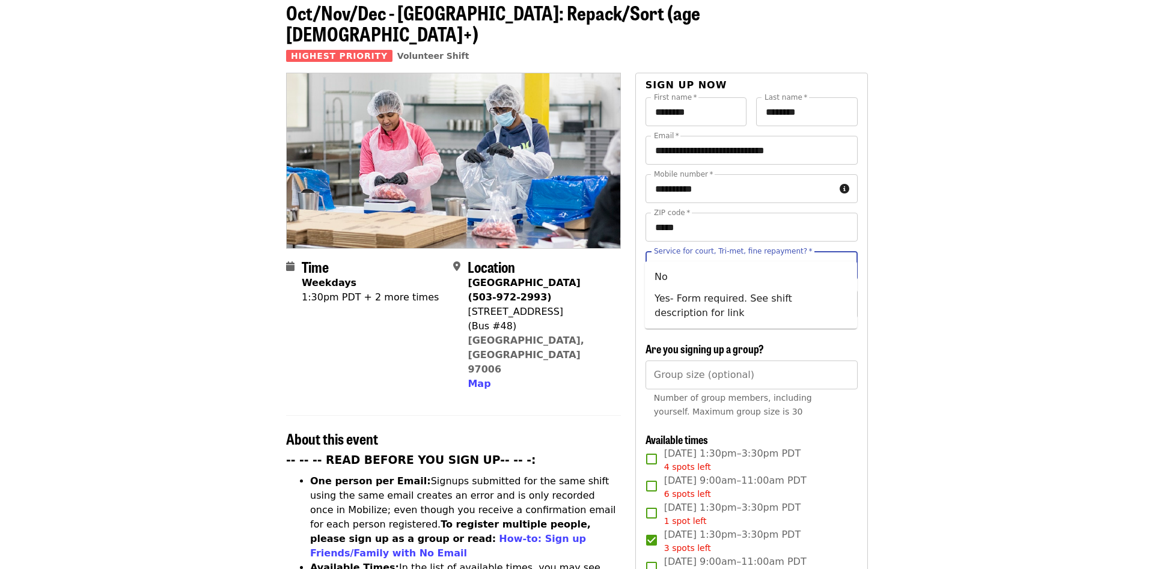
click at [804, 254] on input "Service for court, Tri-met, fine repayment?   *" at bounding box center [736, 265] width 163 height 23
click at [709, 300] on li "Yes- Form required. See shift description for link" at bounding box center [751, 306] width 212 height 36
type input "**********"
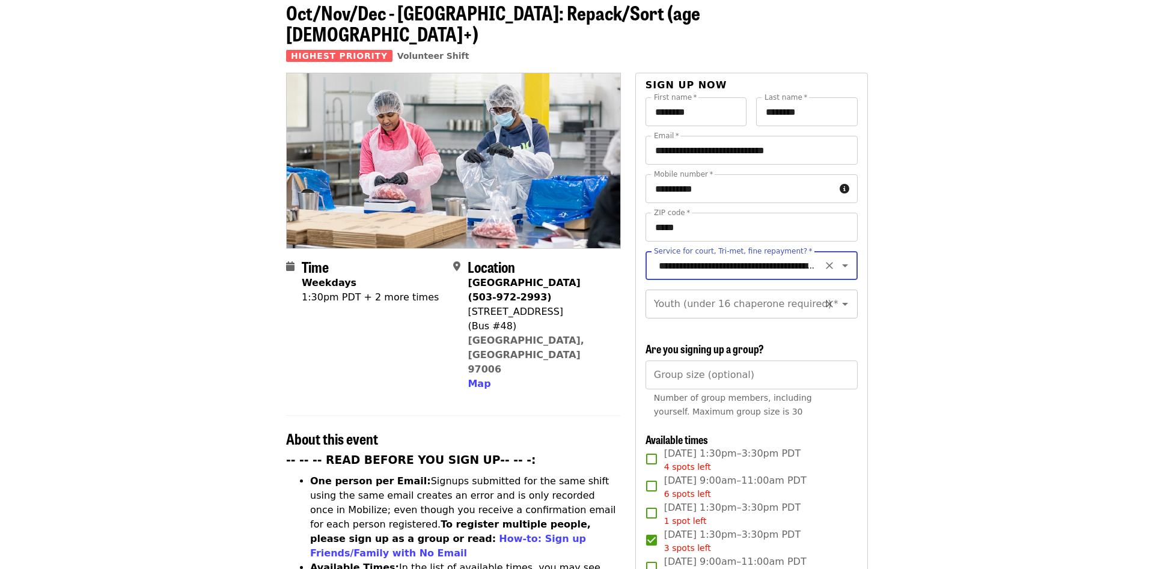
click at [782, 293] on input "Youth (under 16 chaperone required)   *" at bounding box center [736, 304] width 163 height 23
click at [709, 314] on li "16 and older" at bounding box center [751, 316] width 212 height 22
type input "**********"
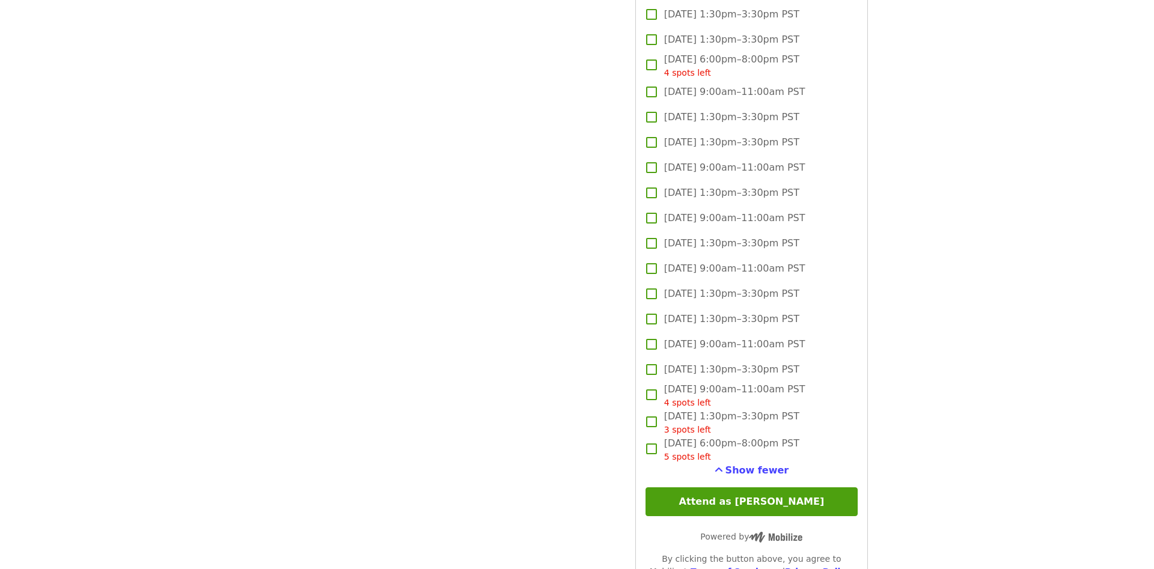
scroll to position [1410, 0]
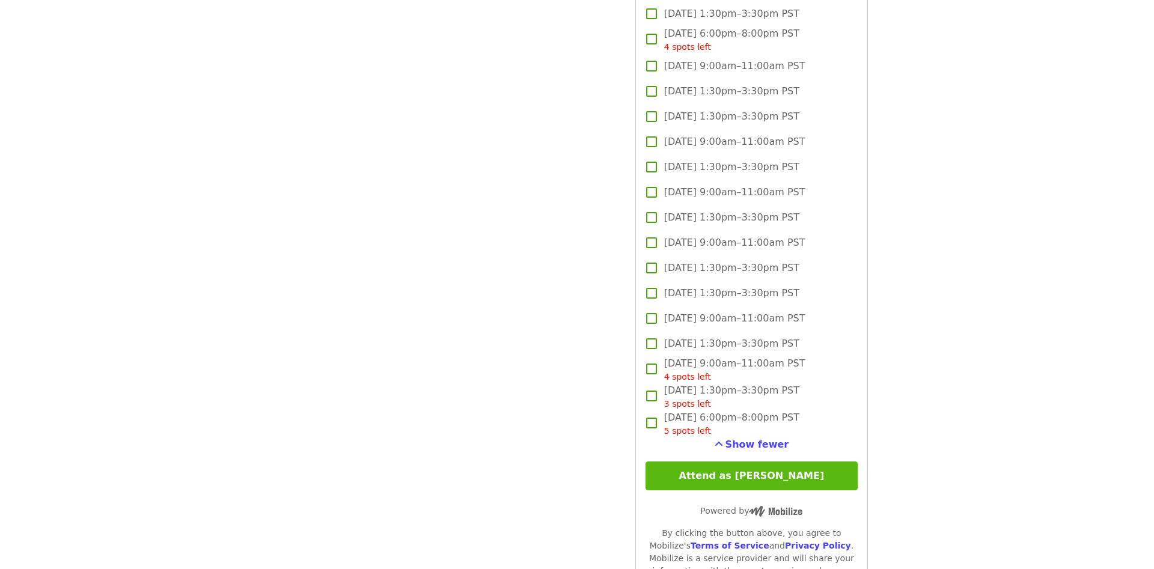
click at [747, 465] on button "Attend as Gilberto" at bounding box center [752, 476] width 212 height 29
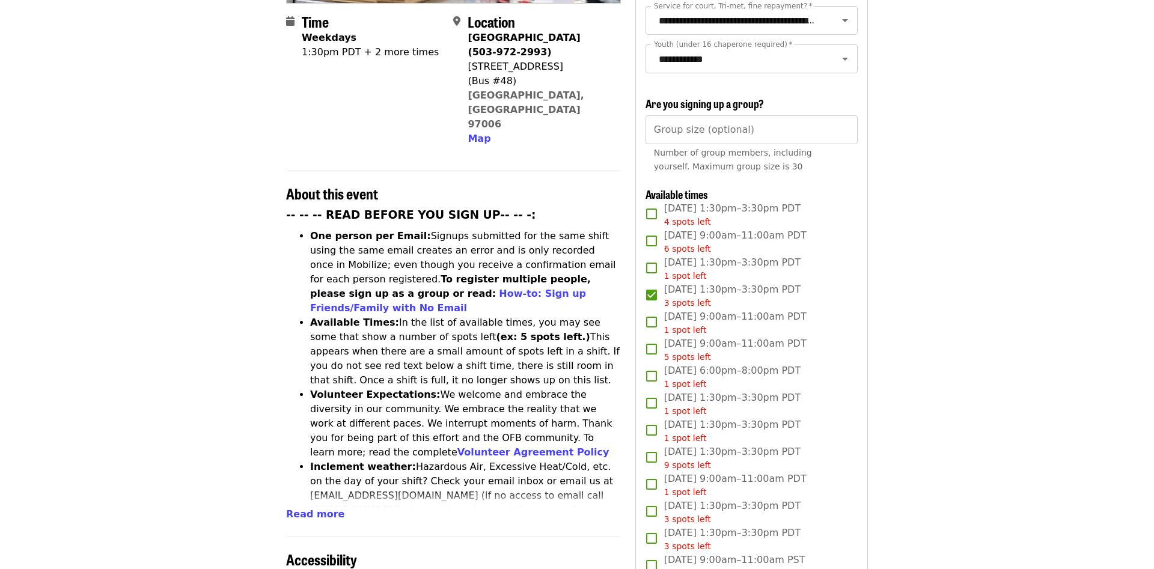
scroll to position [0, 0]
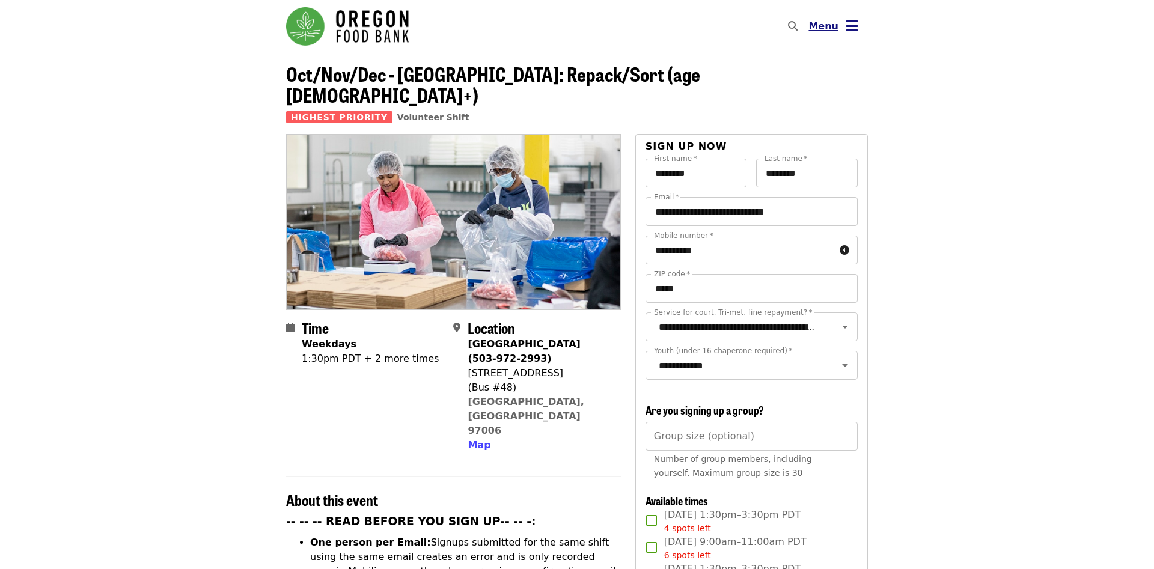
click at [848, 28] on icon "bars icon" at bounding box center [852, 25] width 13 height 17
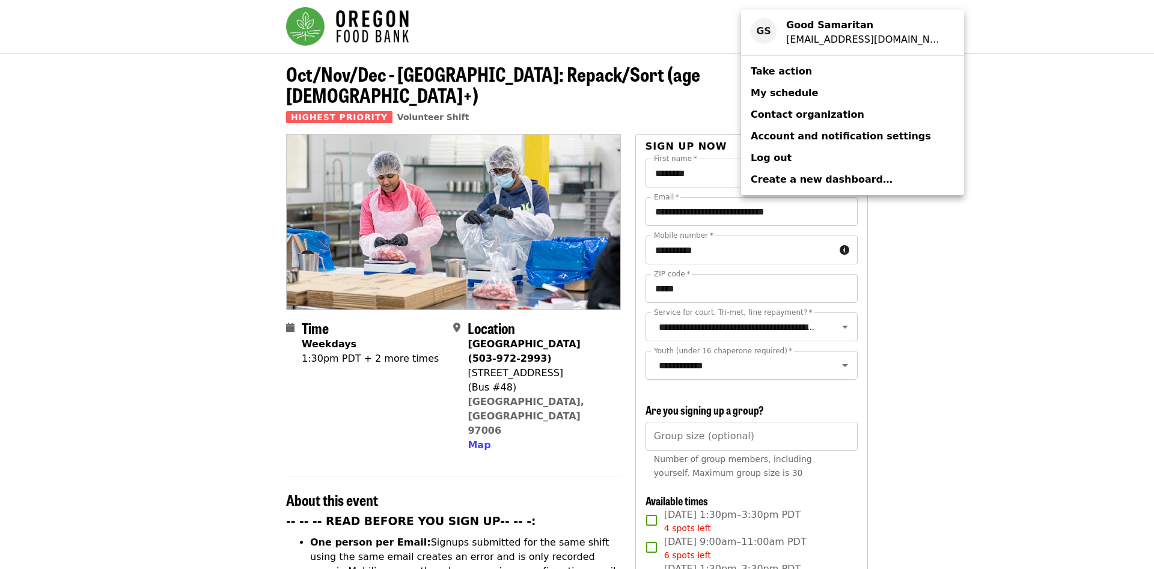
click at [1024, 112] on div "Account menu" at bounding box center [577, 284] width 1154 height 569
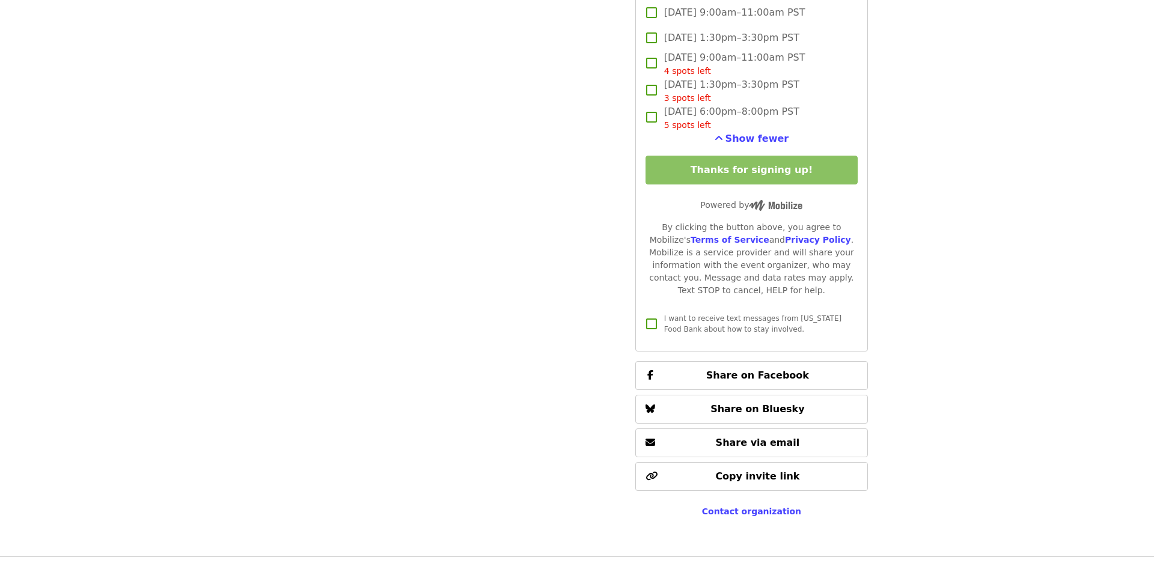
scroll to position [1717, 0]
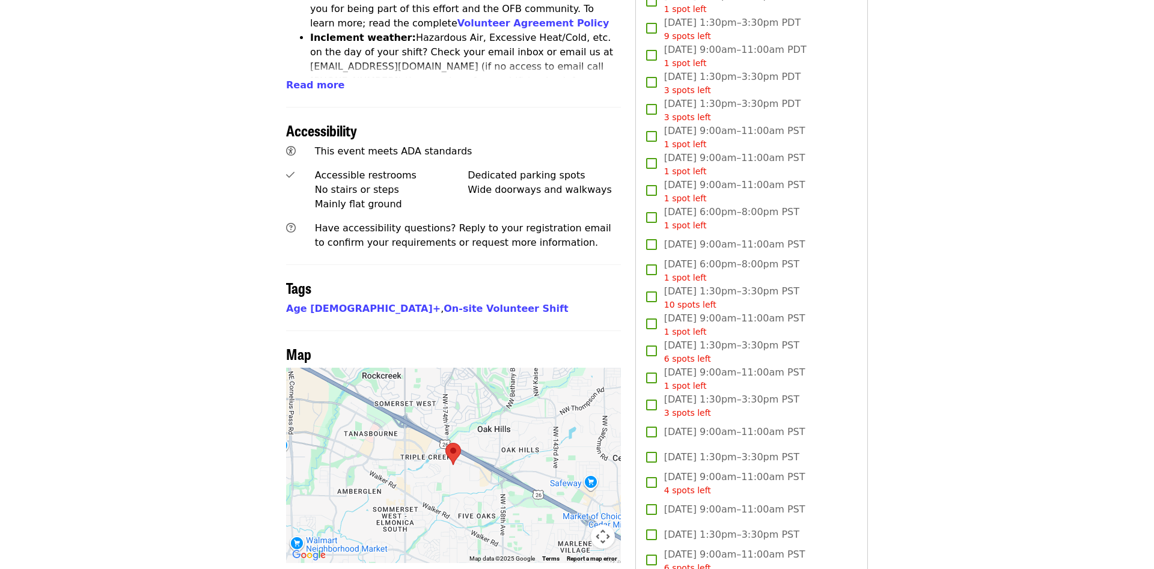
drag, startPoint x: 938, startPoint y: 274, endPoint x: 911, endPoint y: 224, distance: 57.6
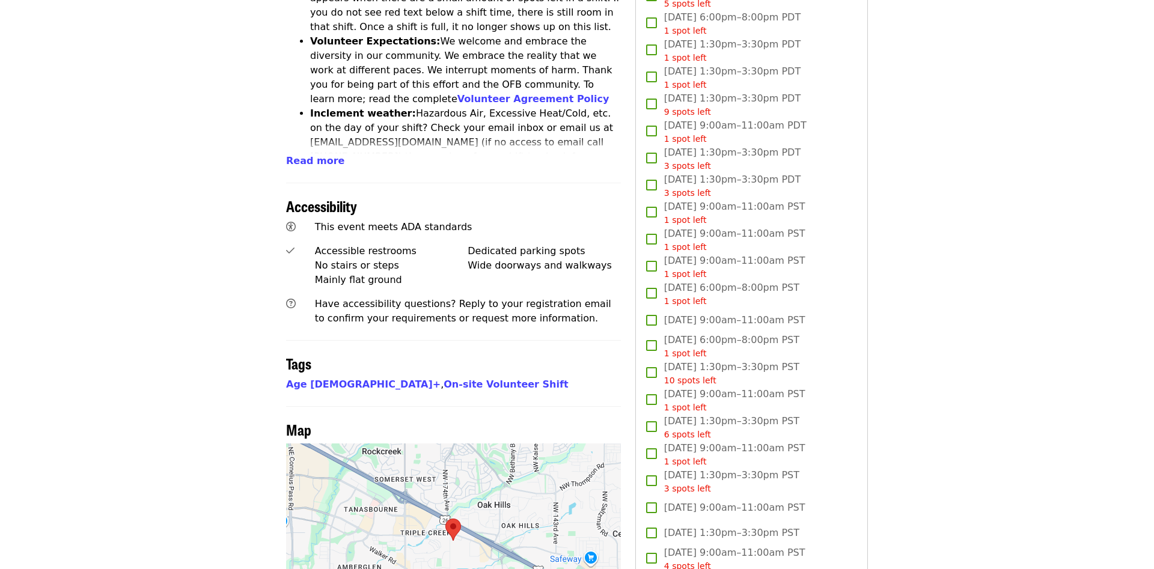
scroll to position [0, 0]
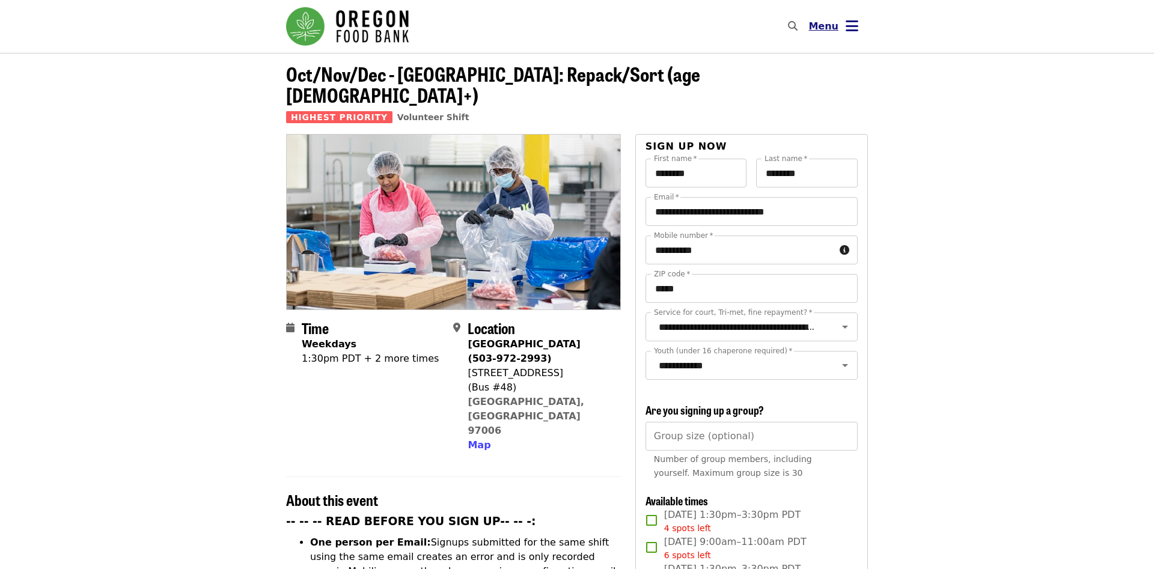
click at [860, 24] on button "Menu" at bounding box center [833, 26] width 69 height 29
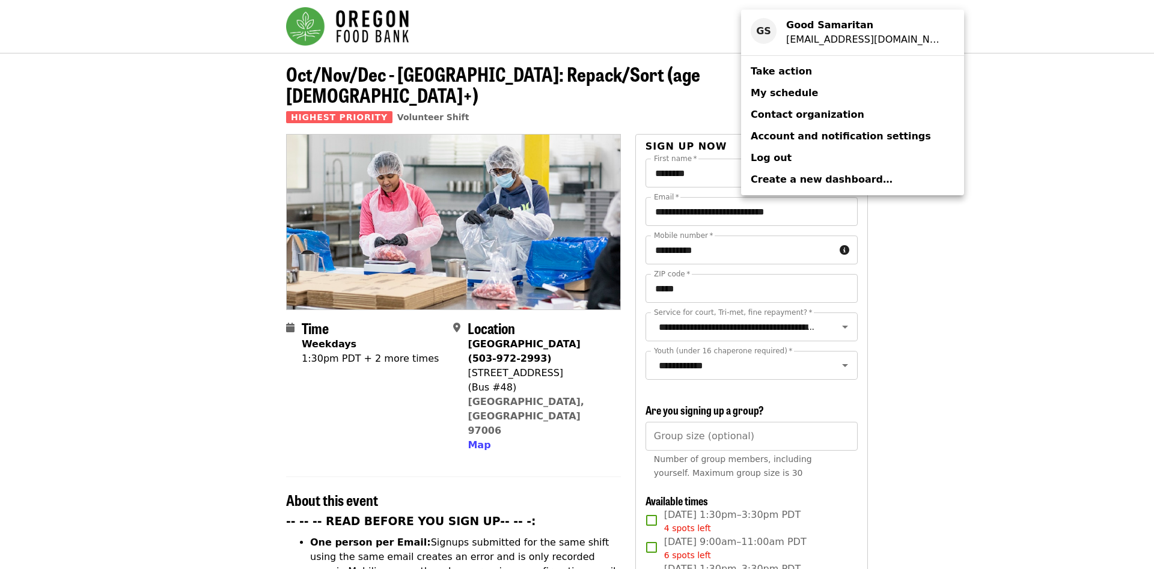
click at [780, 92] on span "My schedule" at bounding box center [784, 92] width 67 height 11
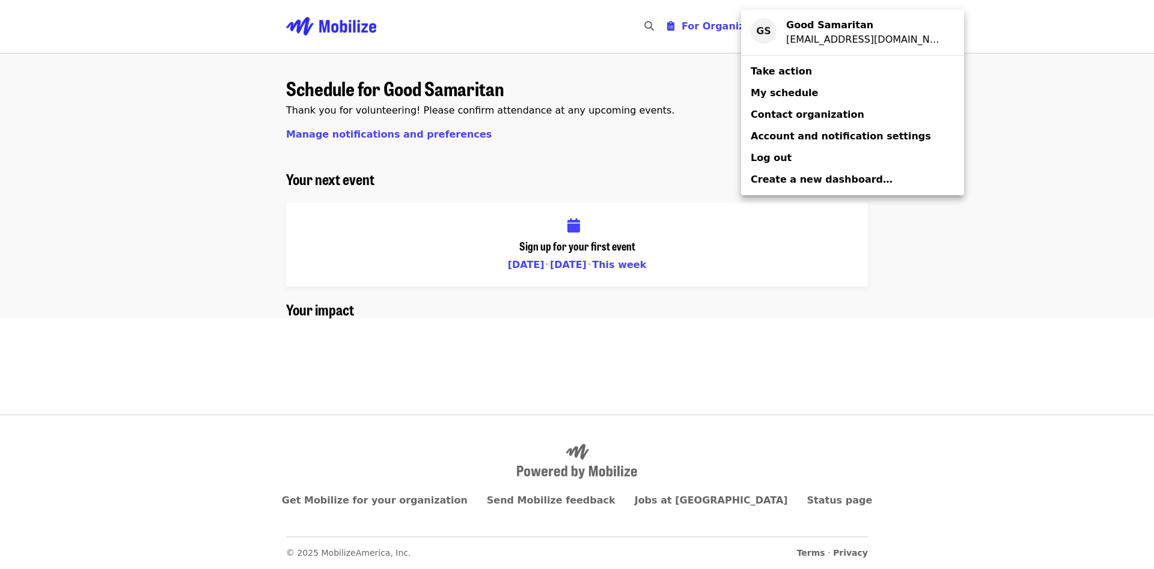
click at [448, 225] on div "Account menu" at bounding box center [577, 284] width 1154 height 569
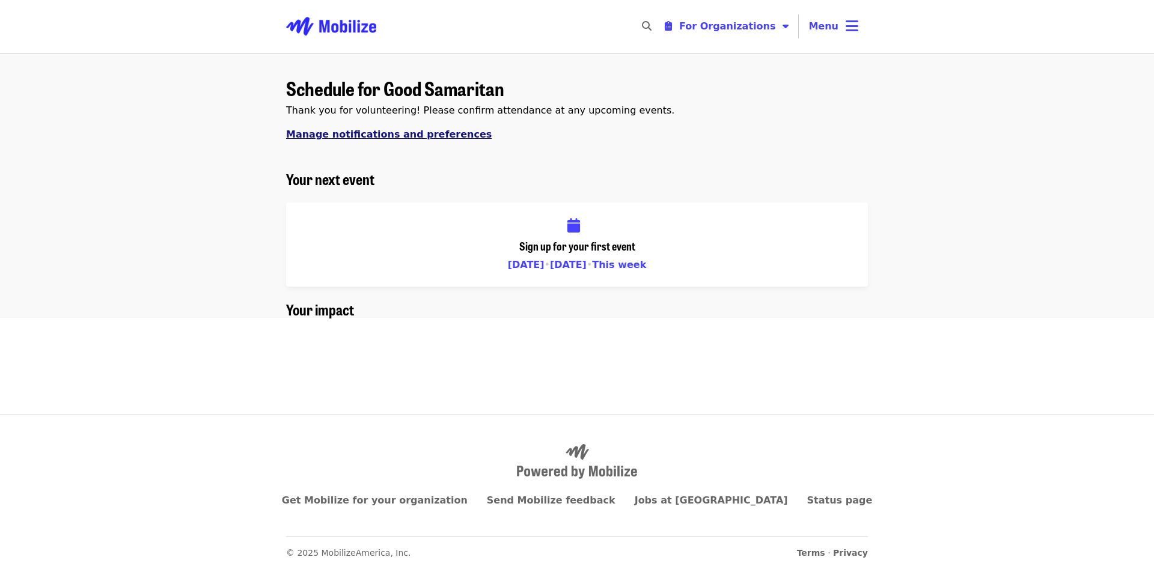
click at [382, 136] on span "Manage notifications and preferences" at bounding box center [389, 134] width 206 height 11
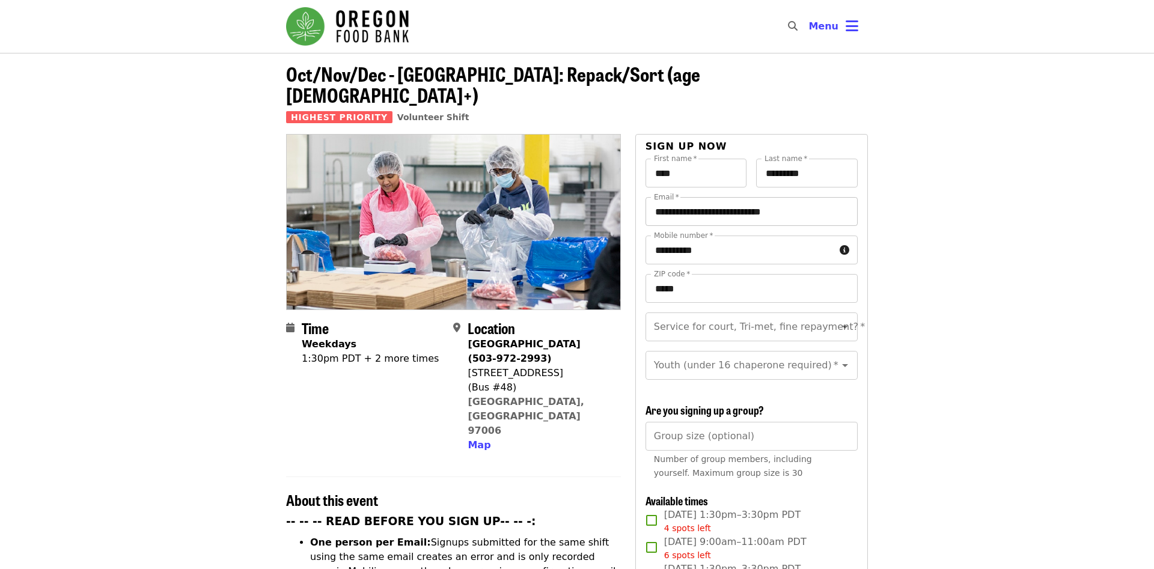
click at [805, 197] on input "**********" at bounding box center [752, 211] width 212 height 29
type input "**********"
click at [816, 316] on input "Service for court, Tri-met, fine repayment?   *" at bounding box center [736, 327] width 163 height 23
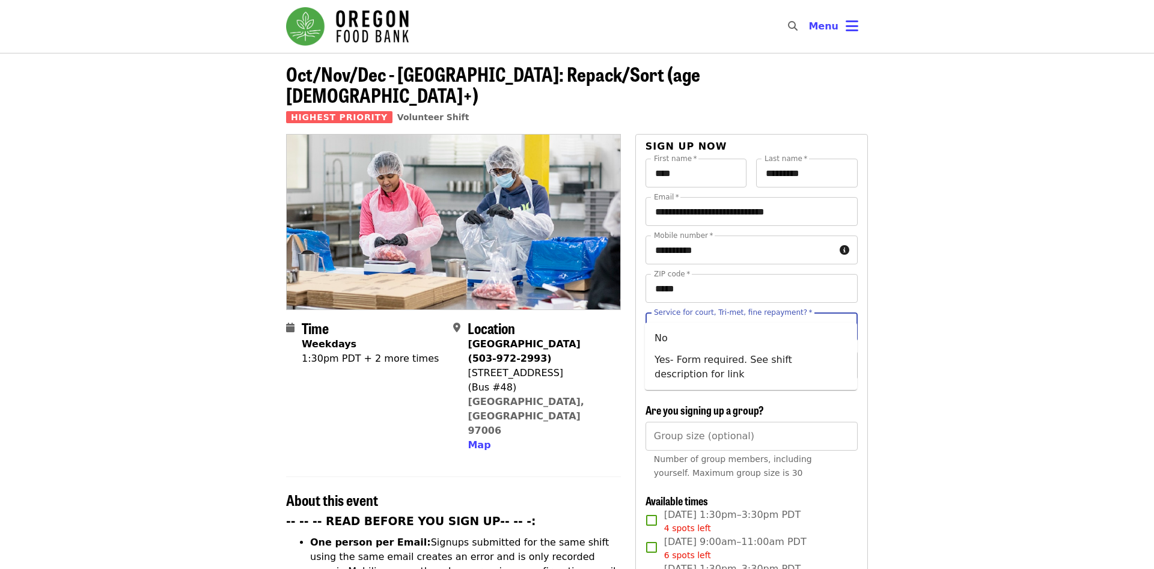
click at [792, 316] on input "Service for court, Tri-met, fine repayment?   *" at bounding box center [736, 327] width 163 height 23
click at [712, 361] on li "Yes- Form required. See shift description for link" at bounding box center [751, 367] width 212 height 36
type input "**********"
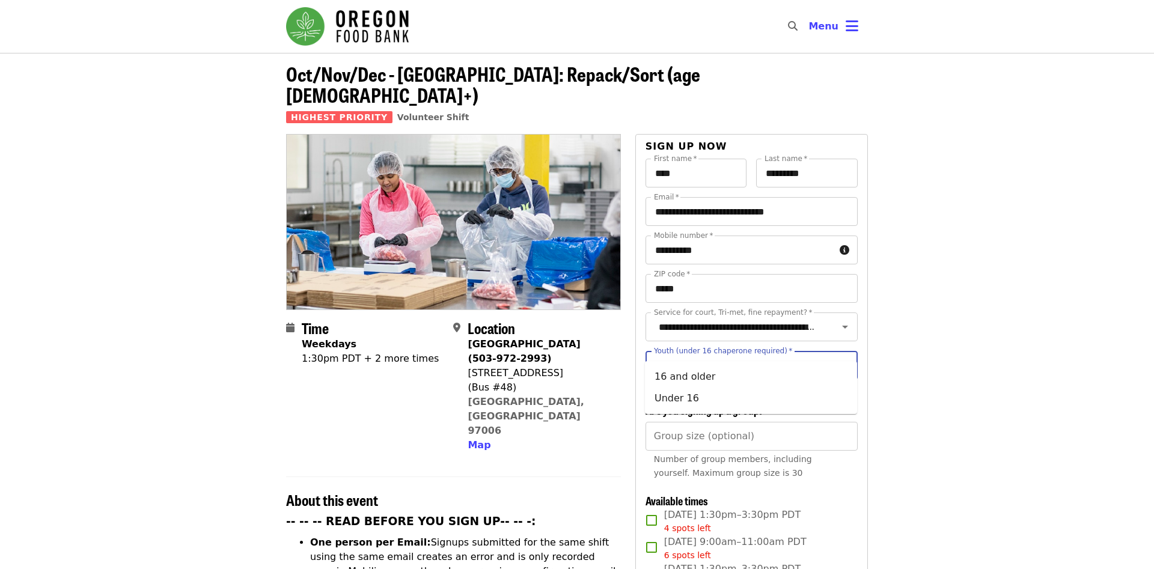
click at [724, 354] on input "Youth (under 16 chaperone required)   *" at bounding box center [736, 365] width 163 height 23
click at [707, 380] on li "16 and older" at bounding box center [751, 377] width 212 height 22
type input "**********"
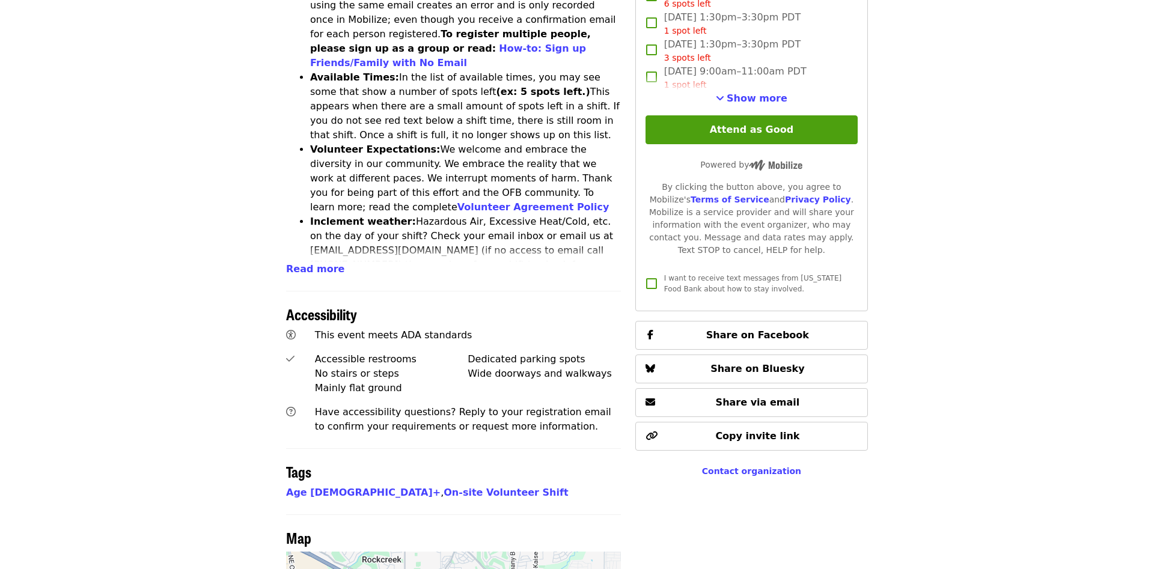
scroll to position [307, 0]
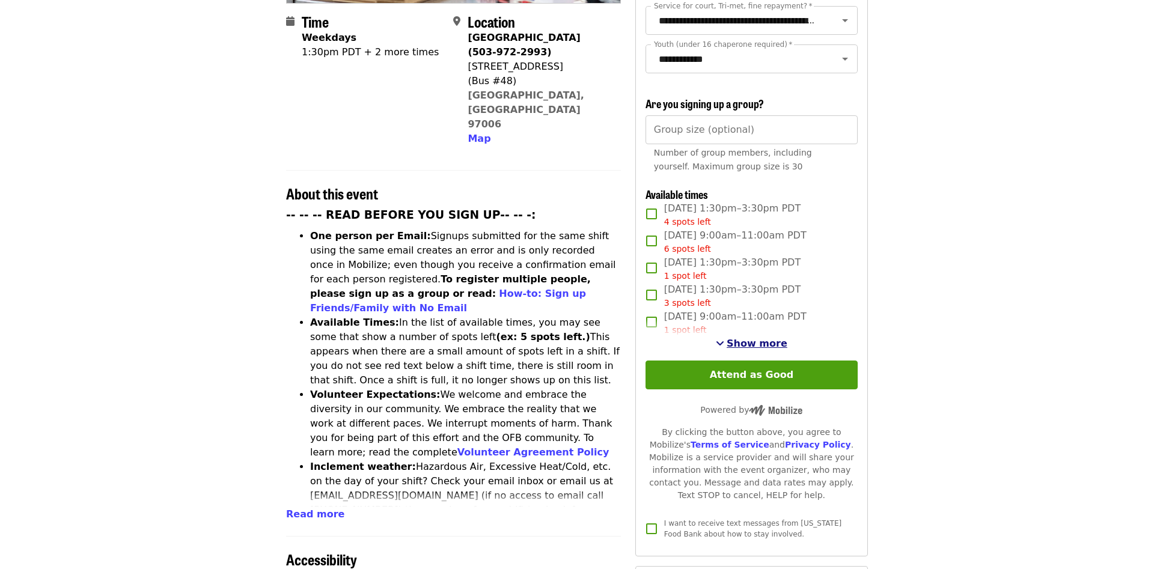
click at [769, 338] on span "Show more" at bounding box center [757, 343] width 61 height 11
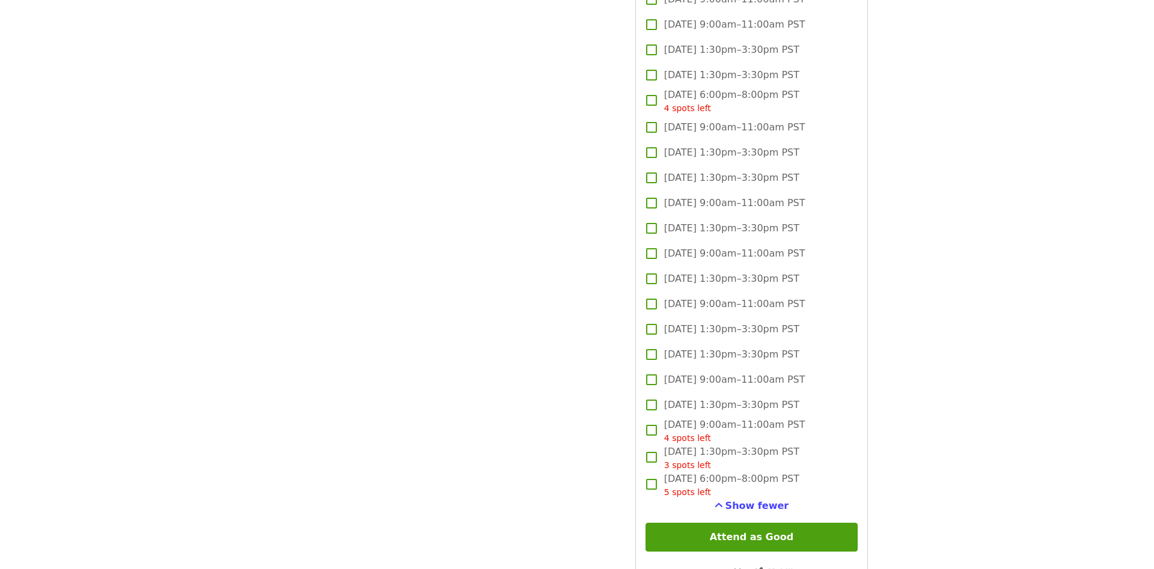
scroll to position [1655, 0]
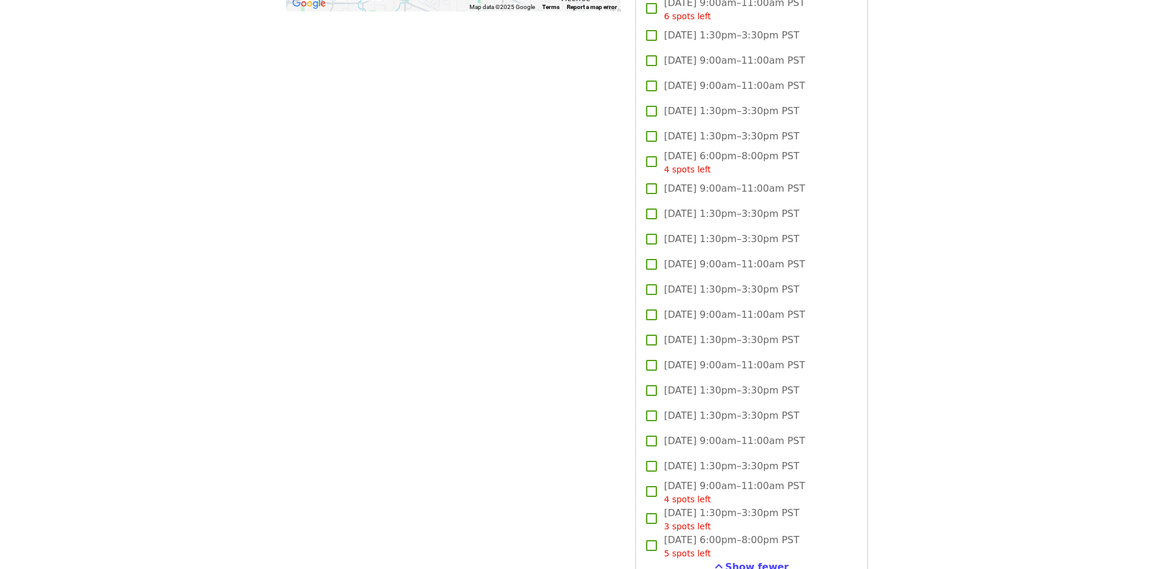
drag, startPoint x: 991, startPoint y: 361, endPoint x: 991, endPoint y: 344, distance: 16.8
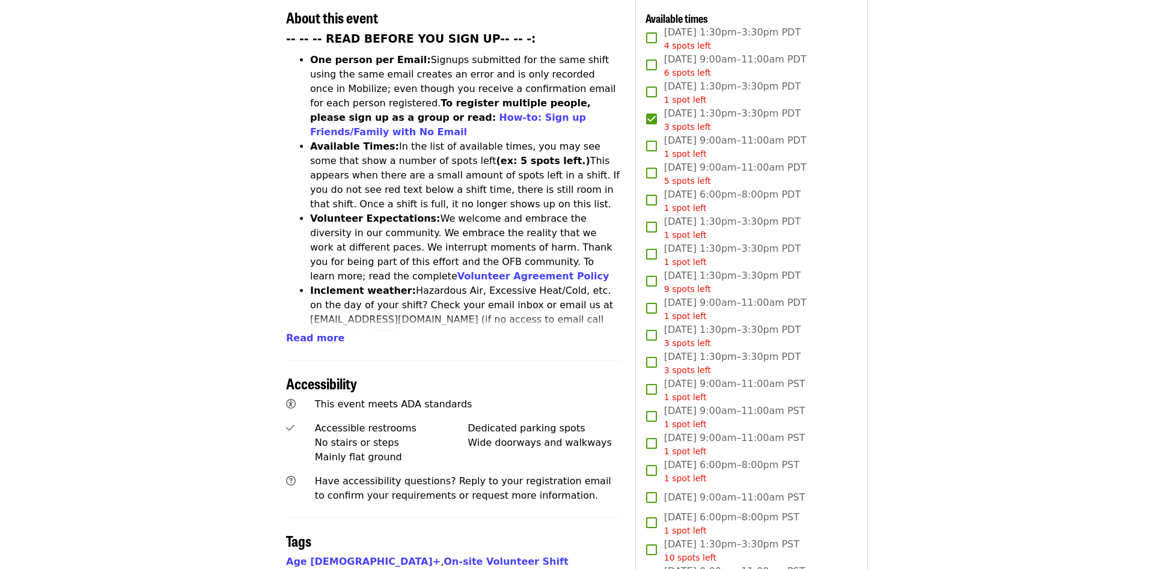
scroll to position [0, 0]
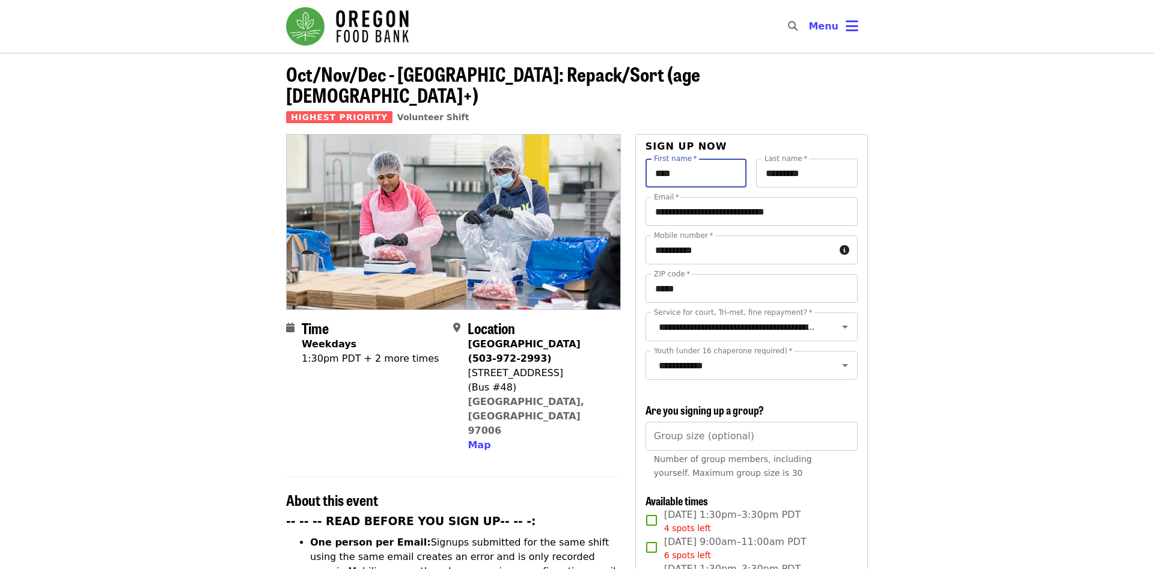
drag, startPoint x: 688, startPoint y: 145, endPoint x: 593, endPoint y: 154, distance: 95.5
click at [687, 159] on input "****" at bounding box center [697, 173] width 102 height 29
drag, startPoint x: 593, startPoint y: 154, endPoint x: 580, endPoint y: 155, distance: 12.6
click at [646, 159] on input "****" at bounding box center [697, 173] width 102 height 29
type input "********"
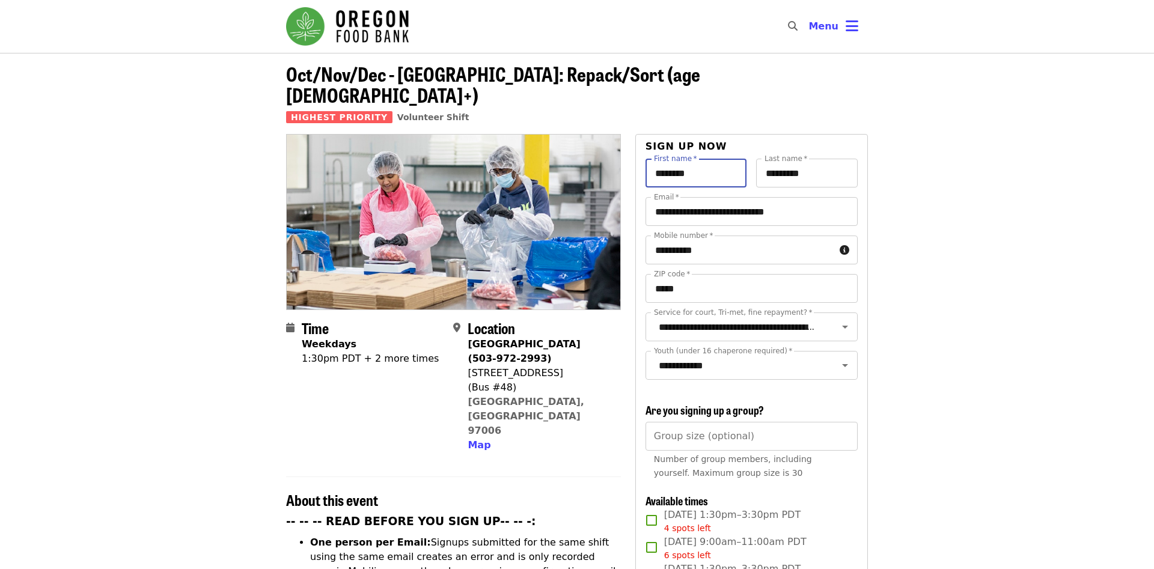
type input "********"
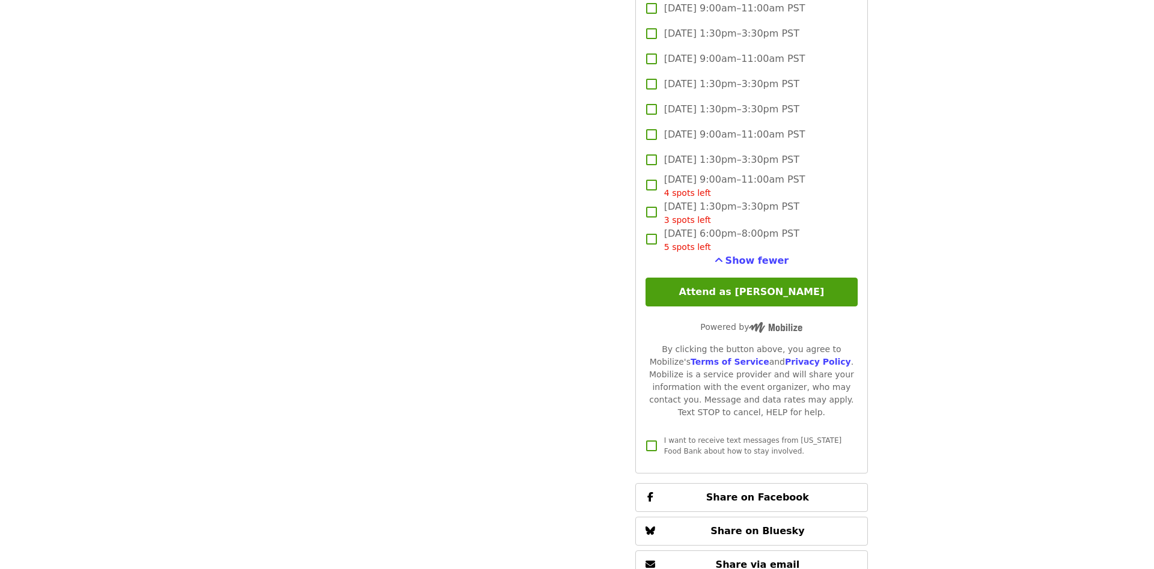
scroll to position [1655, 0]
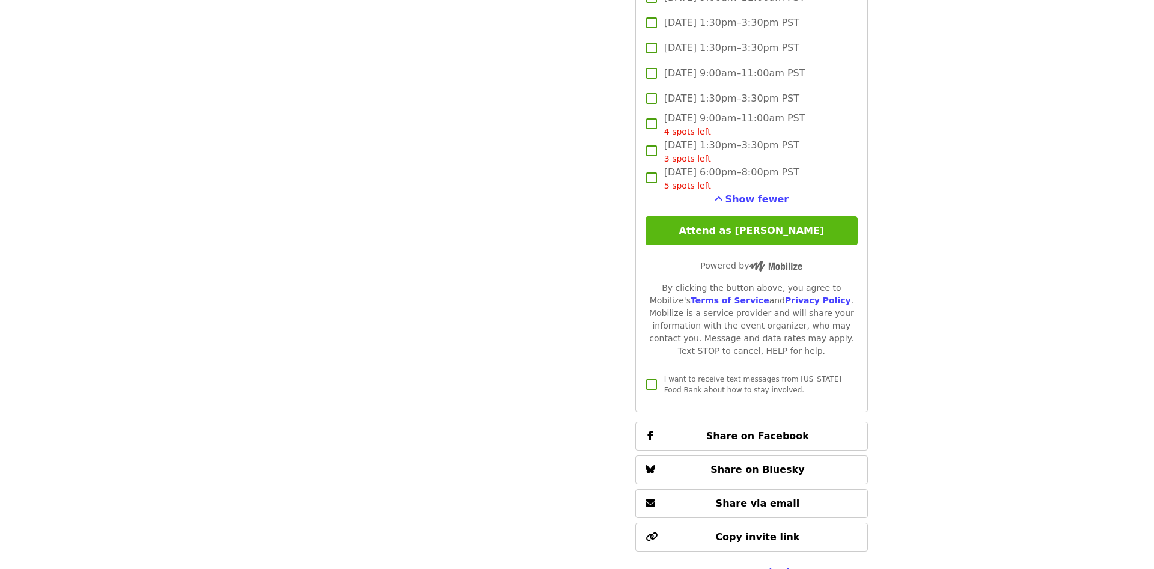
click at [792, 216] on button "Attend as Gilberto" at bounding box center [752, 230] width 212 height 29
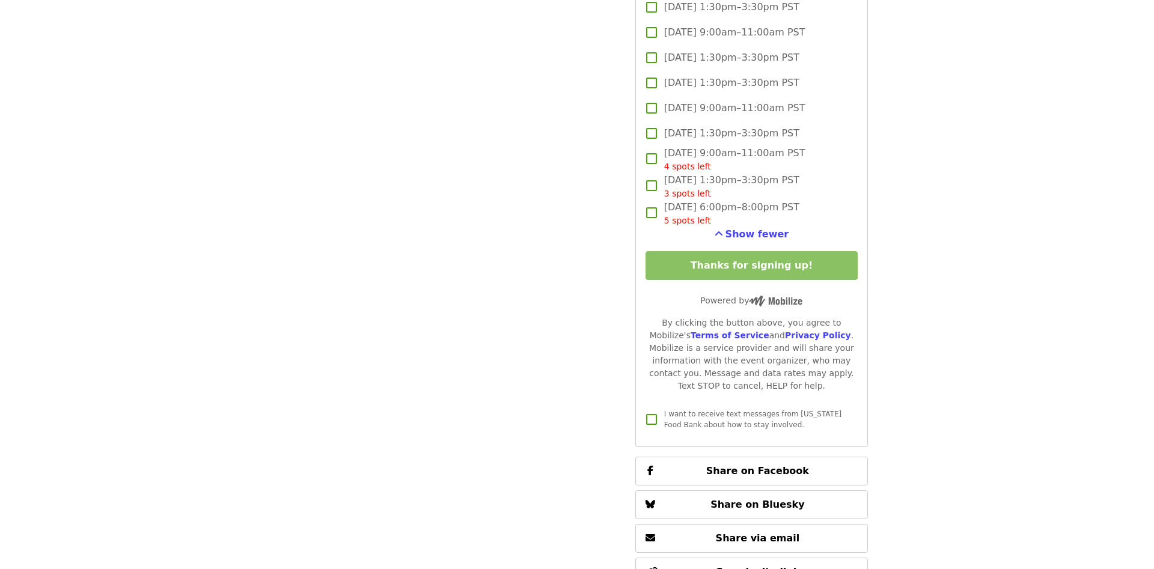
scroll to position [1594, 0]
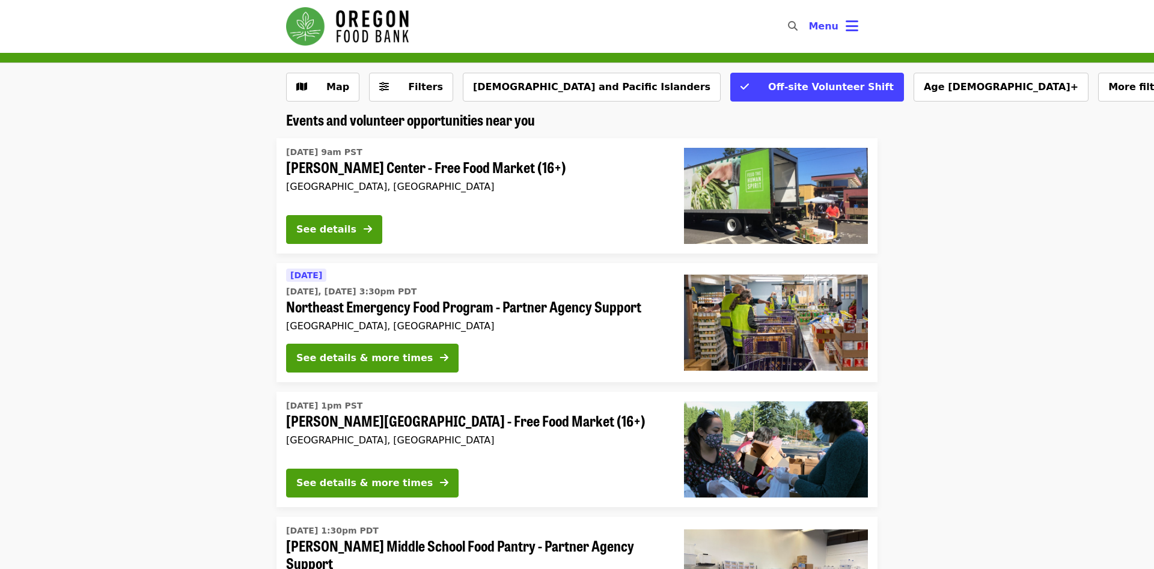
click at [162, 251] on li "[DATE] 9am PST [PERSON_NAME] Center - Free Food Market (16+) [GEOGRAPHIC_DATA],…" at bounding box center [577, 195] width 1154 height 115
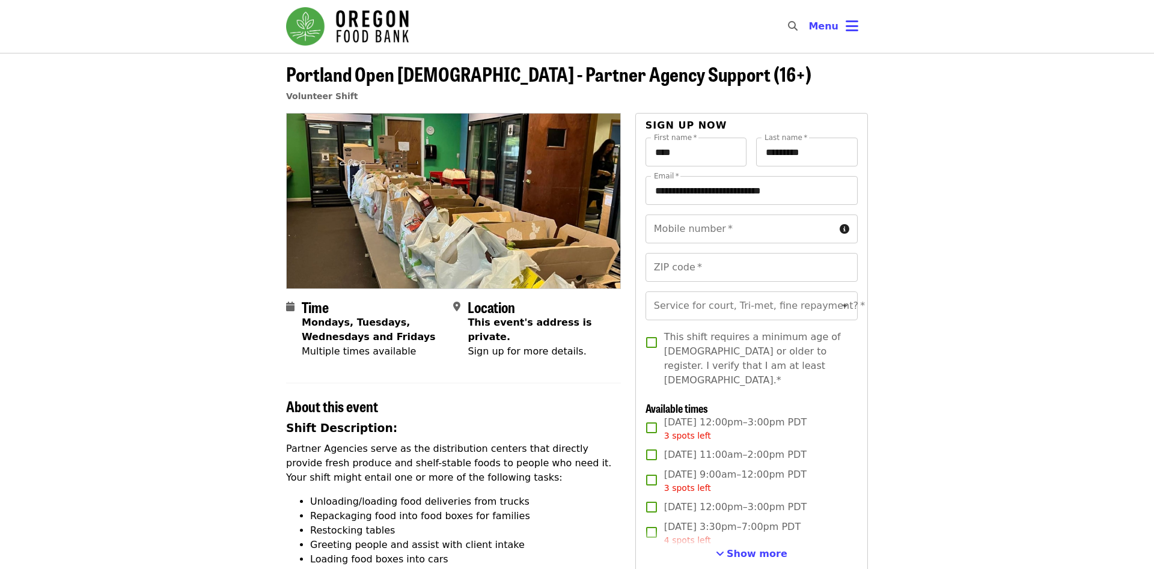
scroll to position [123, 0]
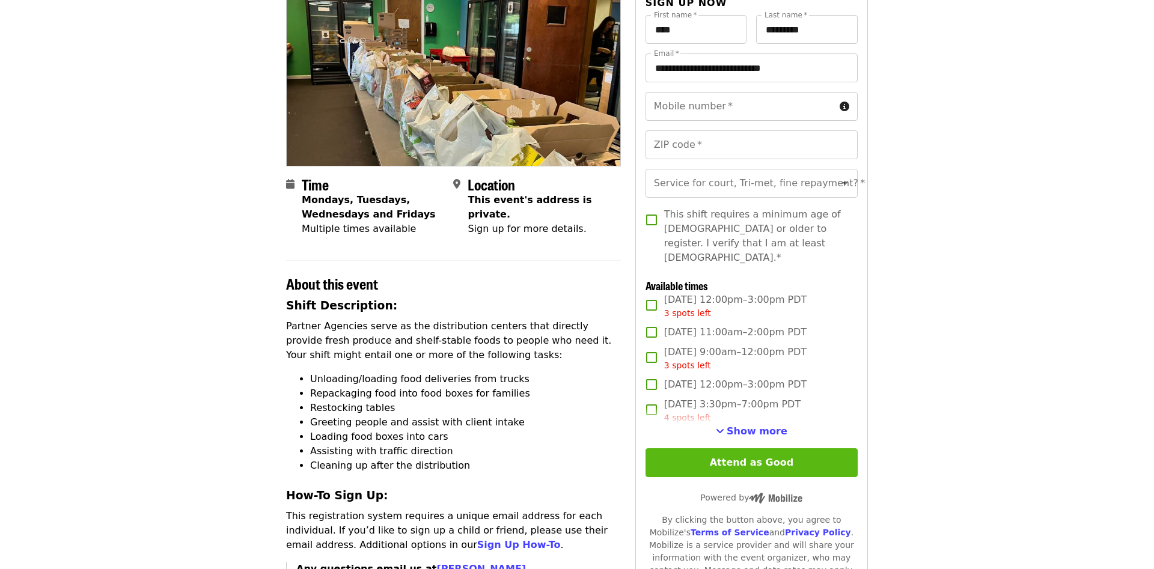
click at [771, 448] on button "Attend as Good" at bounding box center [752, 462] width 212 height 29
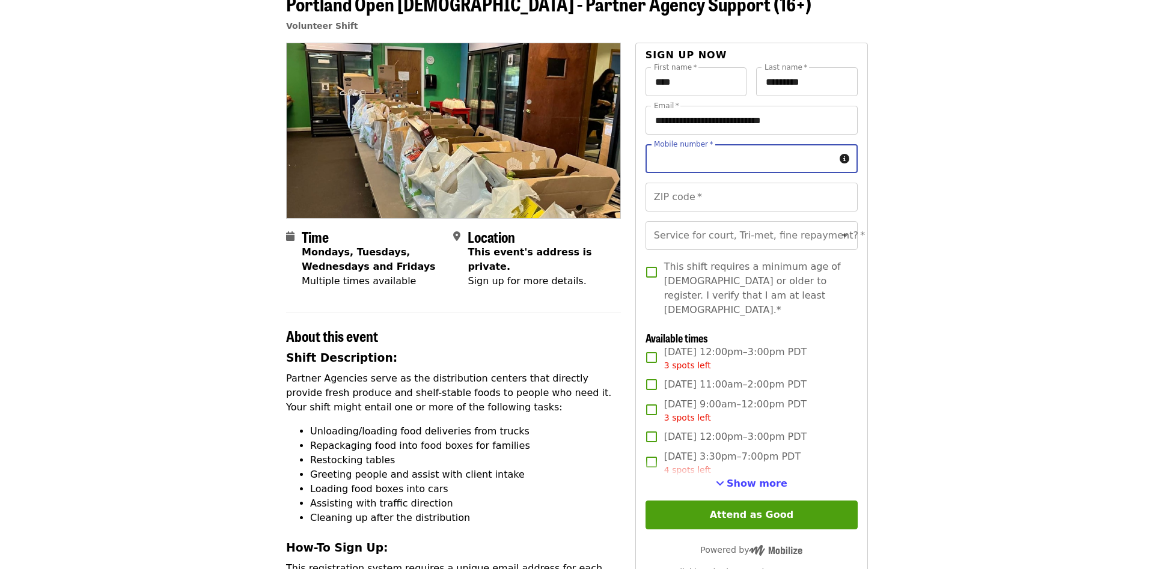
scroll to position [61, 0]
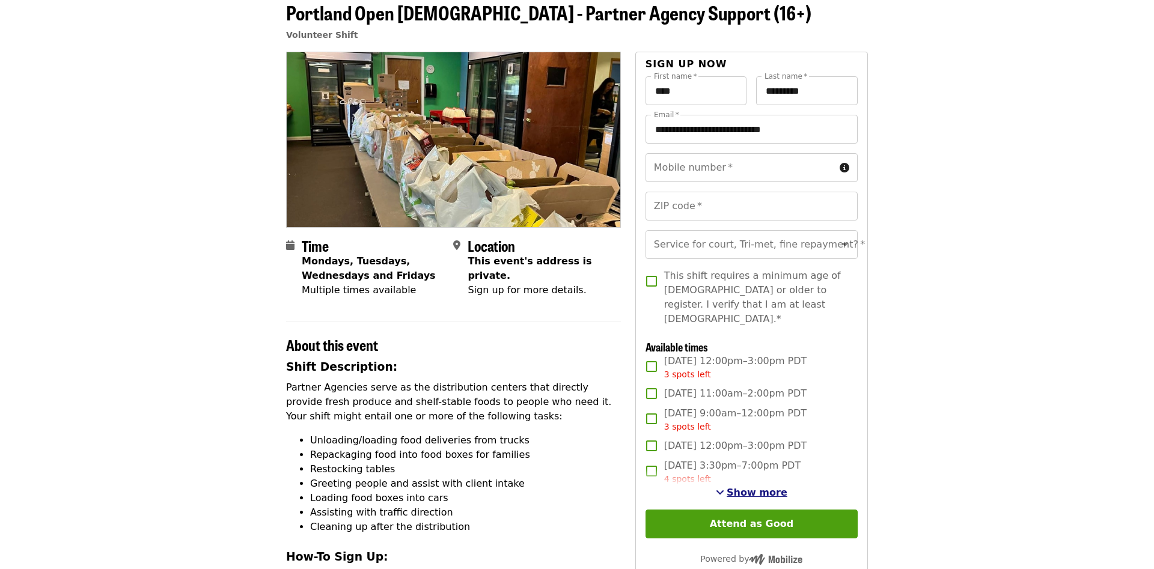
click at [740, 487] on span "Show more" at bounding box center [757, 492] width 61 height 11
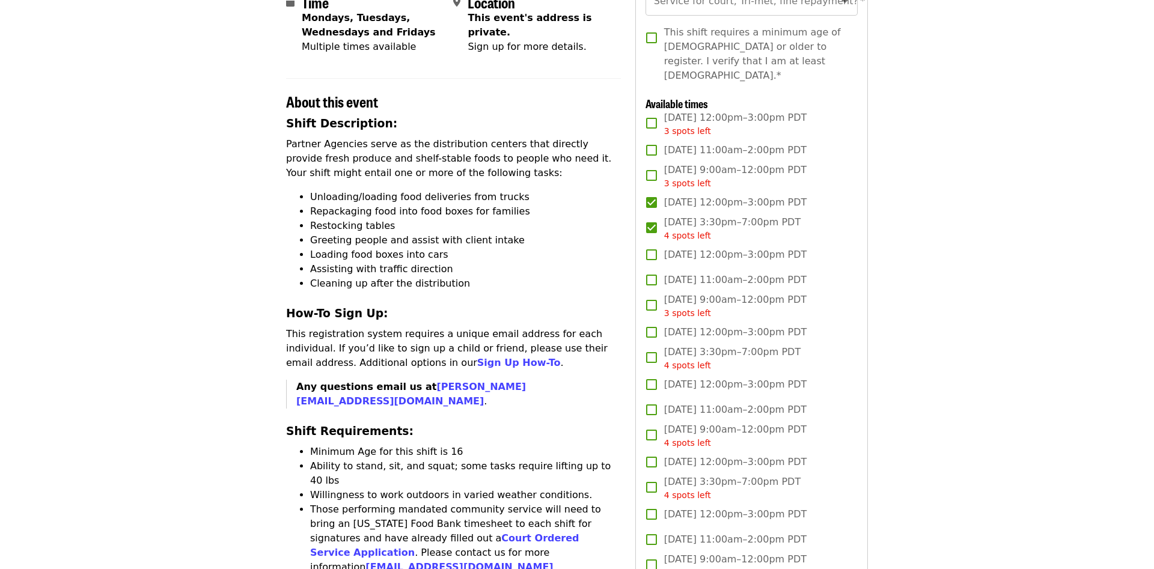
scroll to position [307, 0]
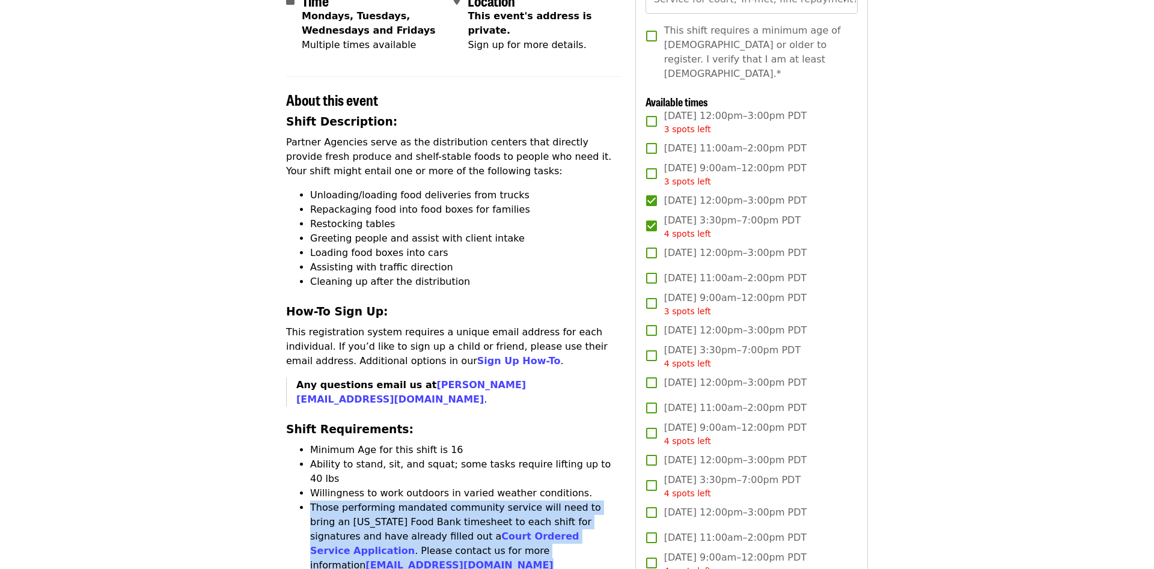
drag, startPoint x: 313, startPoint y: 480, endPoint x: 573, endPoint y: 540, distance: 267.1
click at [573, 540] on div "Time Mondays, Tuesdays, Wednesdays and Fridays Multiple times available Locatio…" at bounding box center [453, 557] width 335 height 1503
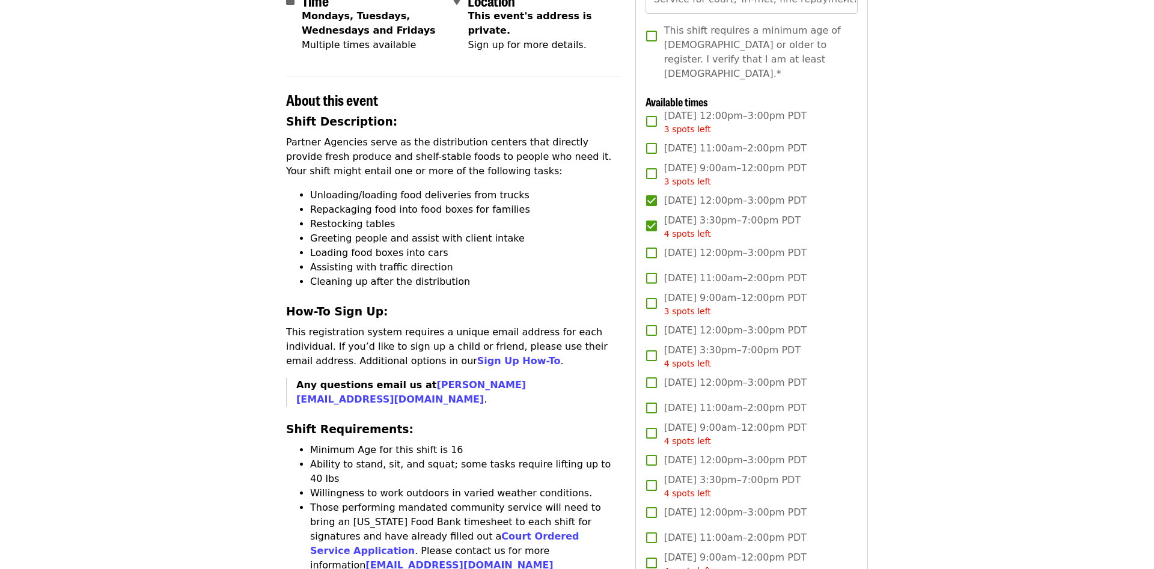
click at [262, 505] on article "Portland Open [DEMOGRAPHIC_DATA] - Partner Agency Support (16+) Volunteer Shift…" at bounding box center [577, 542] width 1154 height 1592
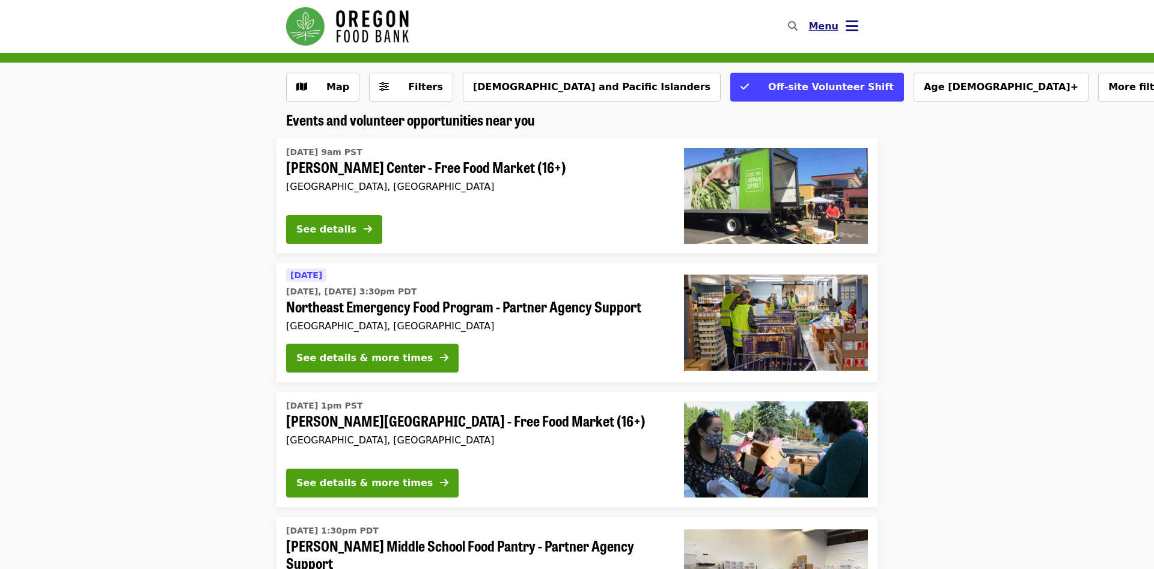
click at [848, 35] on icon "bars icon" at bounding box center [852, 25] width 13 height 17
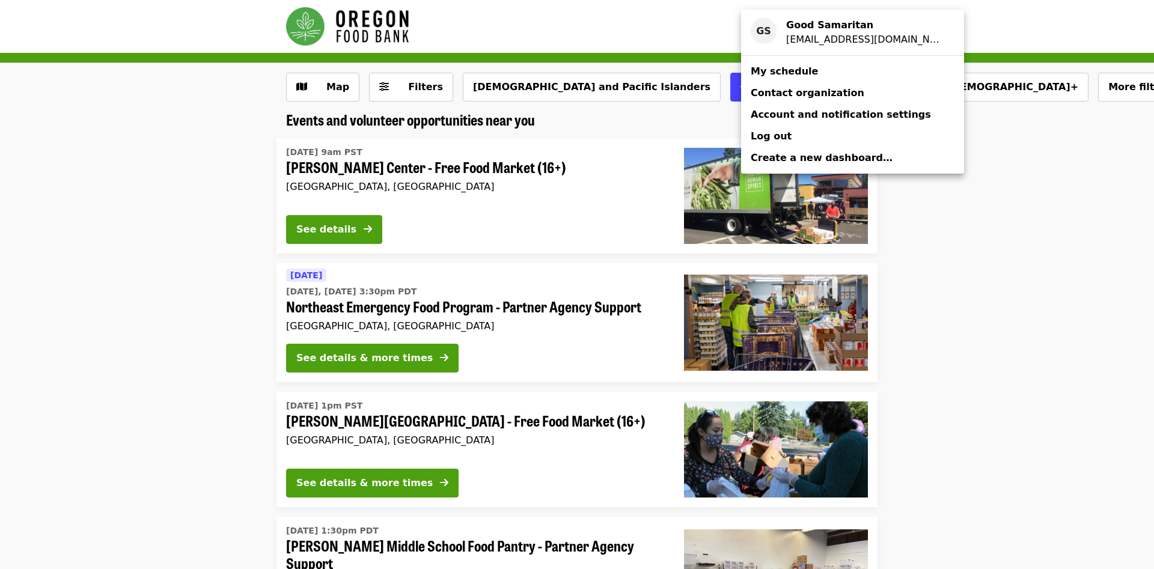
click at [793, 73] on span "My schedule" at bounding box center [784, 71] width 67 height 11
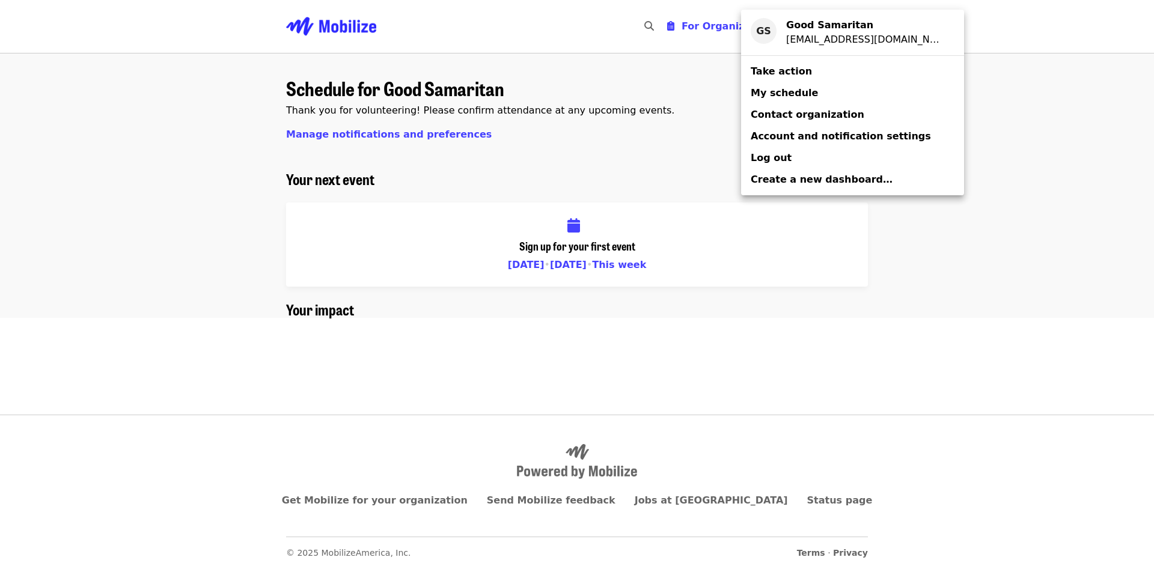
click at [324, 138] on div "Account menu" at bounding box center [577, 284] width 1154 height 569
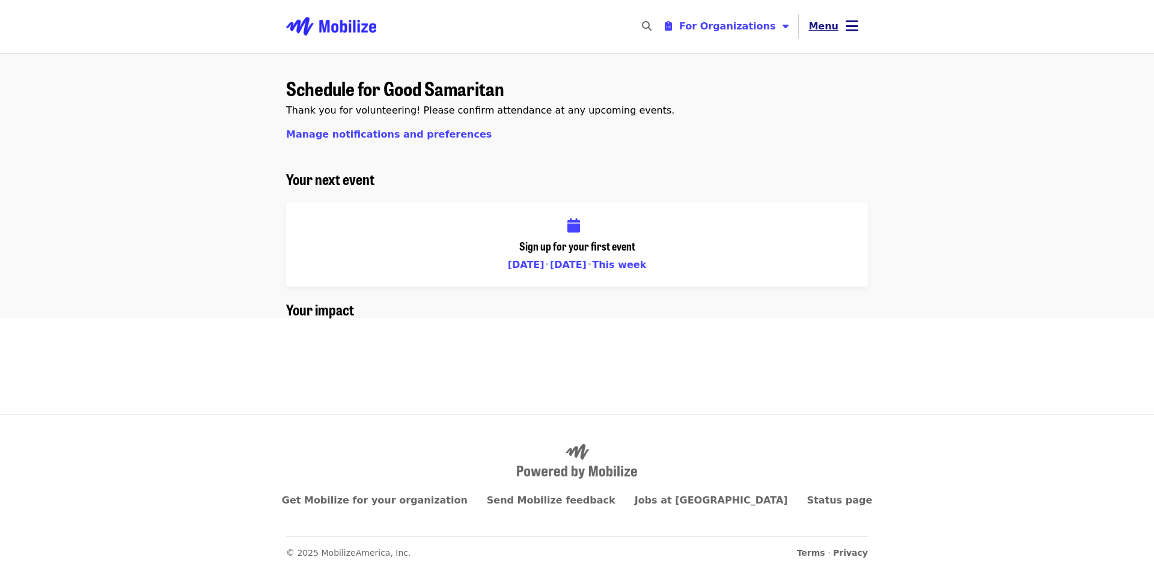
click at [852, 23] on icon "bars icon" at bounding box center [852, 25] width 13 height 17
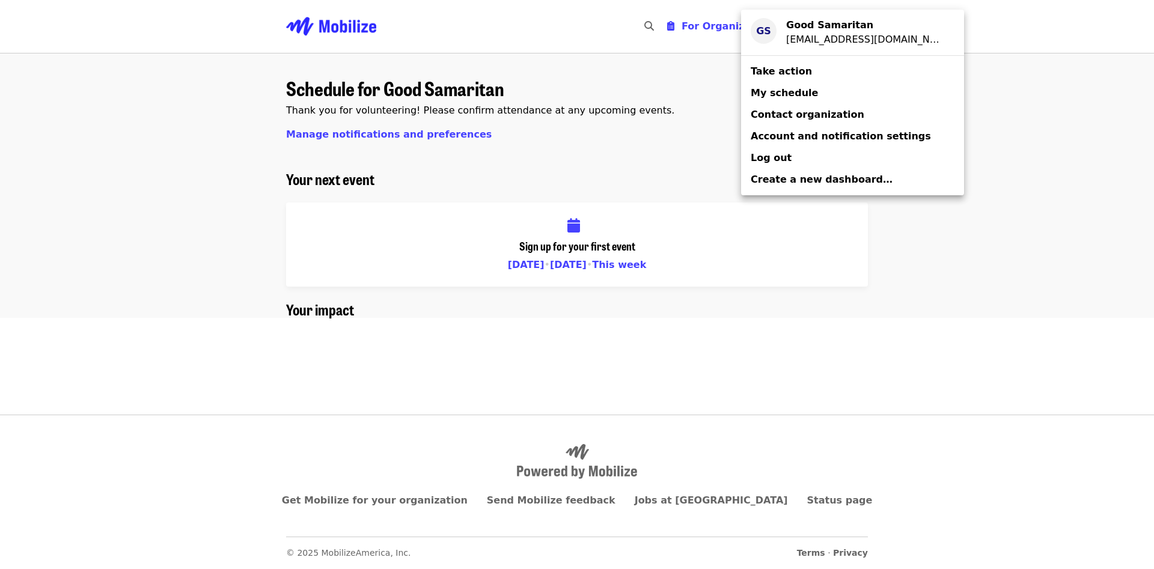
click at [854, 38] on div "[EMAIL_ADDRESS][DOMAIN_NAME]" at bounding box center [865, 39] width 159 height 14
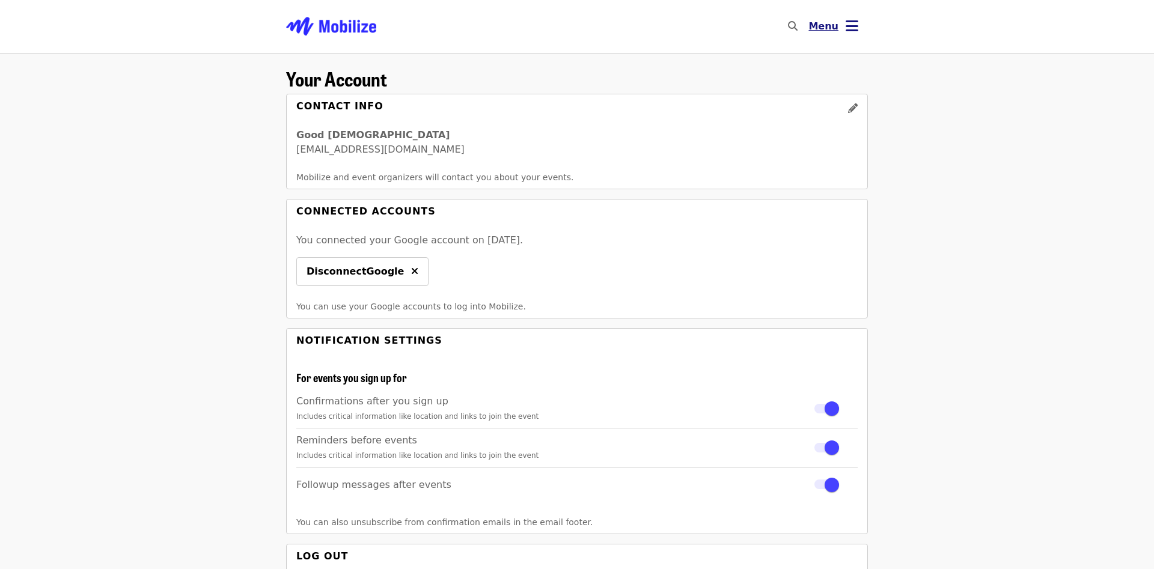
click at [851, 29] on icon "bars icon" at bounding box center [852, 25] width 13 height 17
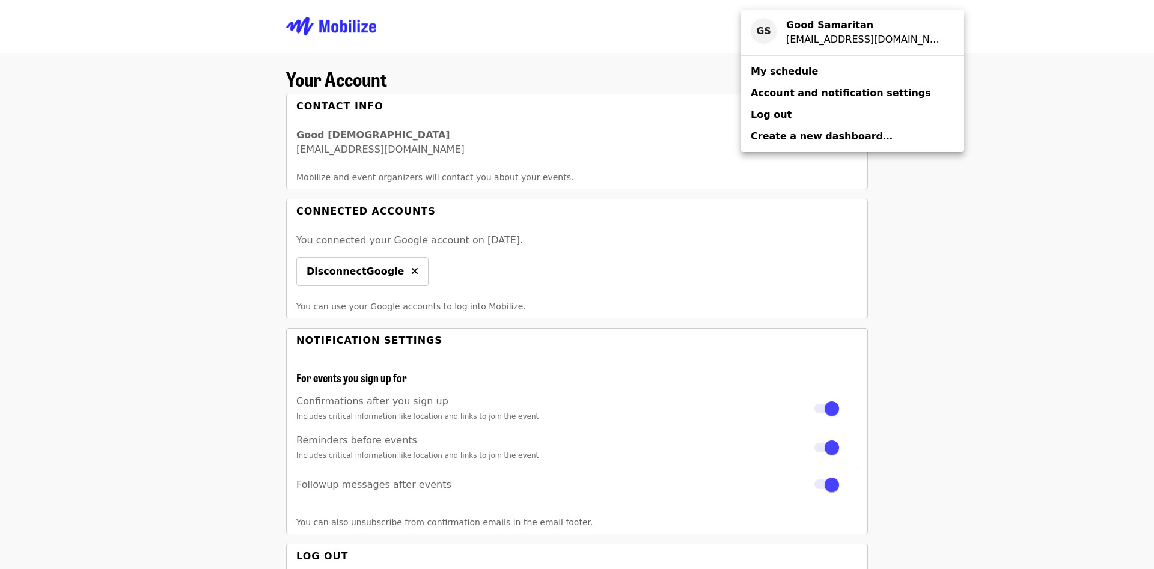
click at [776, 113] on span "Log out" at bounding box center [771, 114] width 41 height 11
